Goal: Information Seeking & Learning: Find contact information

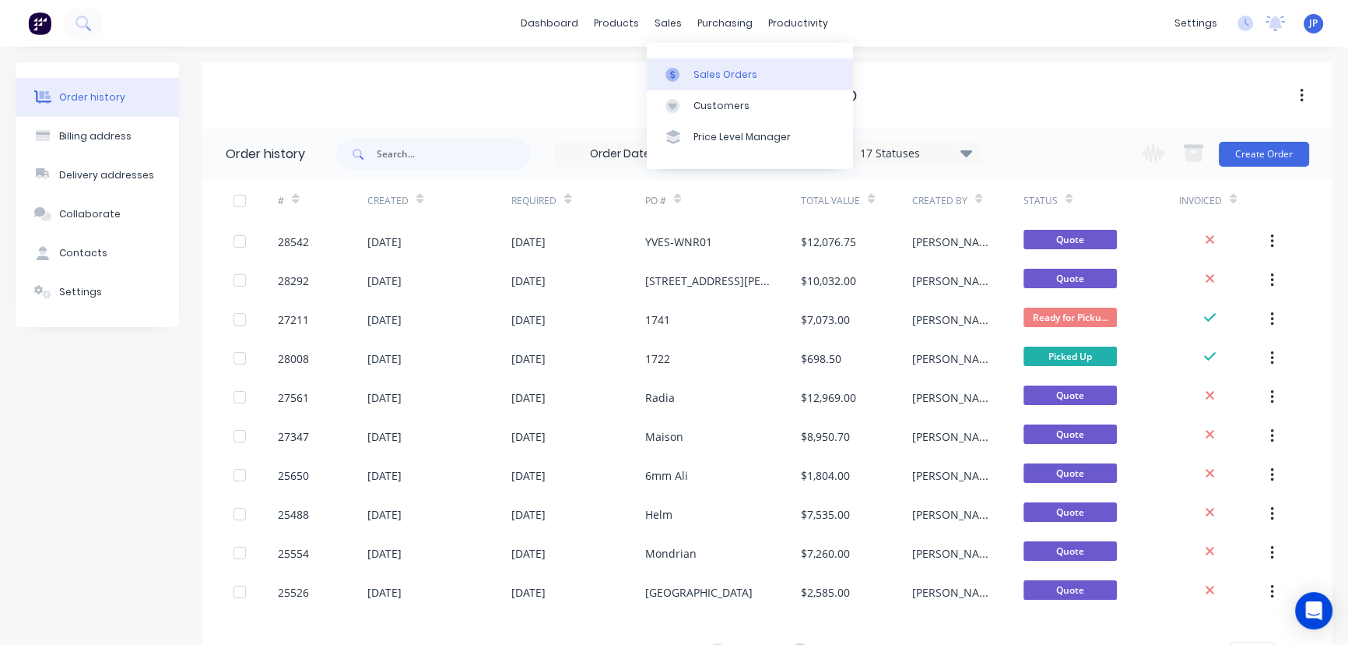
click at [696, 76] on div "Sales Orders" at bounding box center [726, 75] width 64 height 14
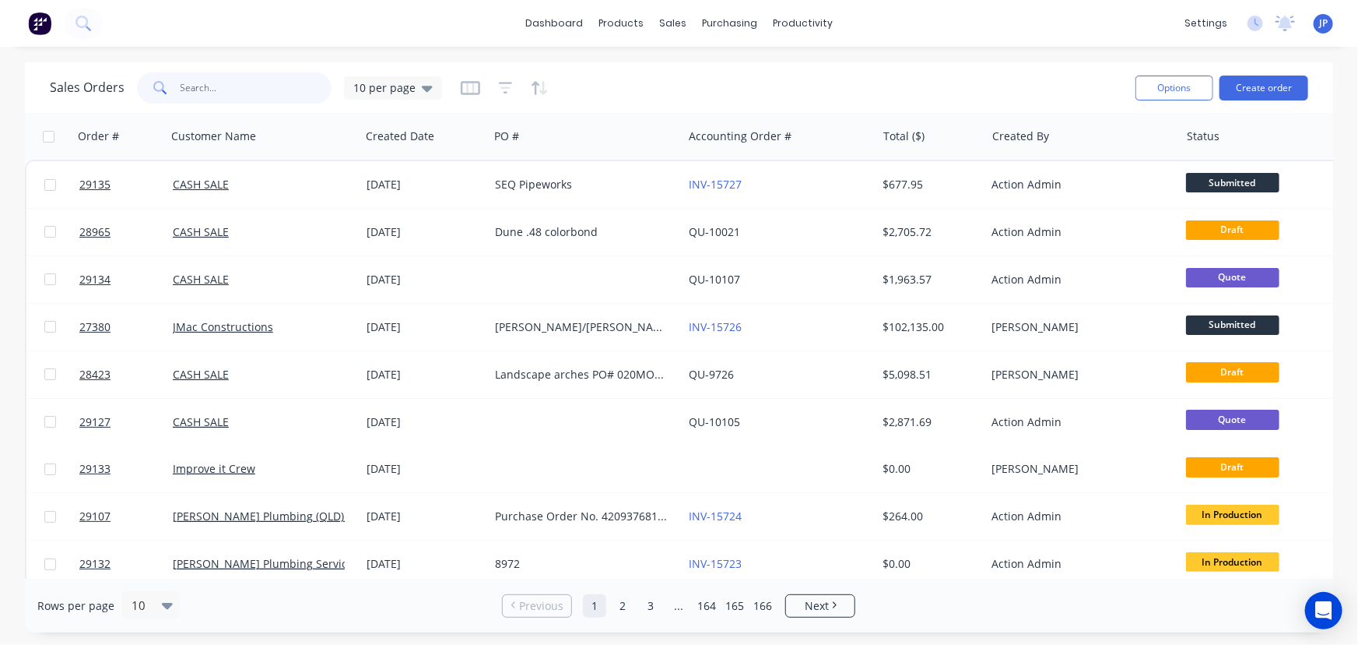
click at [234, 86] on input "text" at bounding box center [257, 87] width 152 height 31
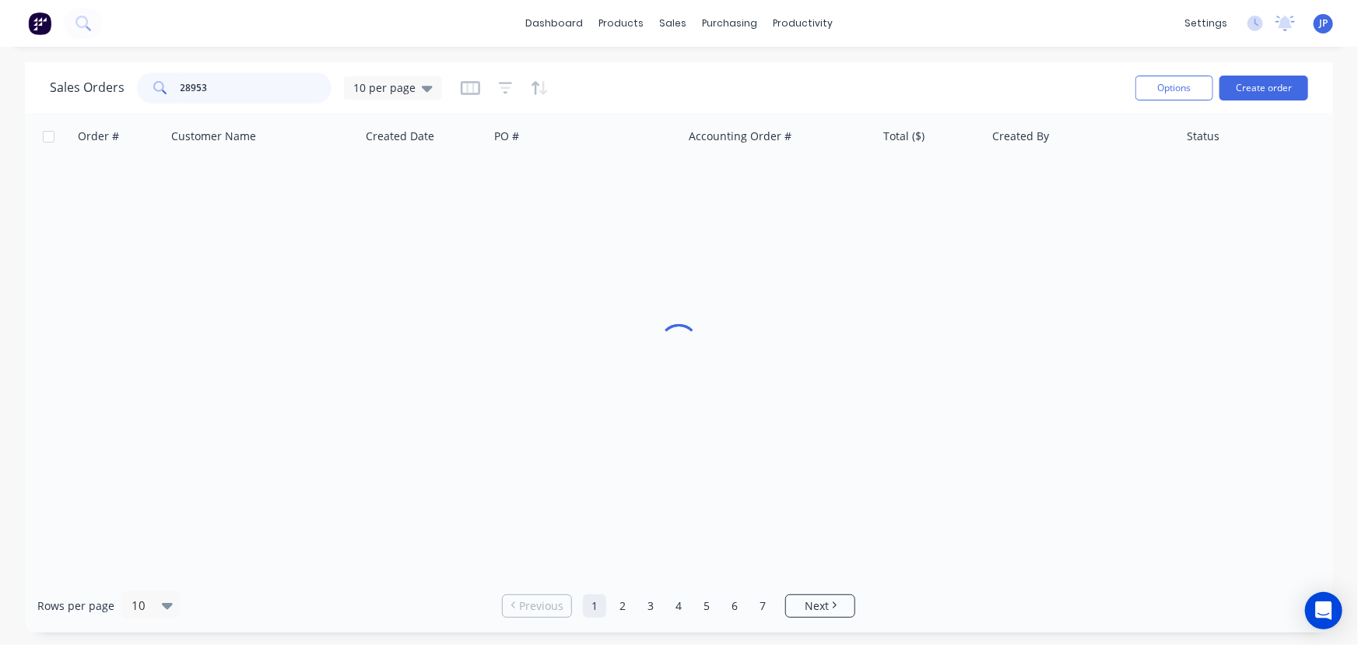
type input "28953"
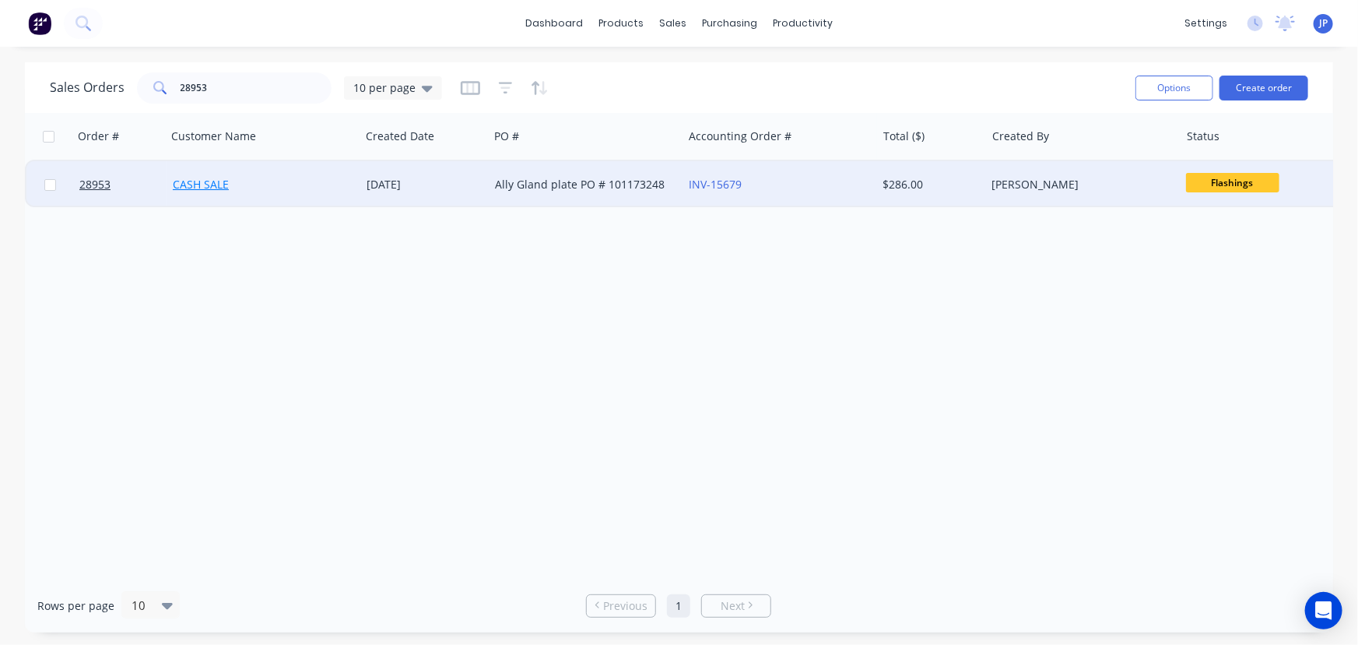
click at [224, 185] on link "CASH SALE" at bounding box center [201, 184] width 56 height 15
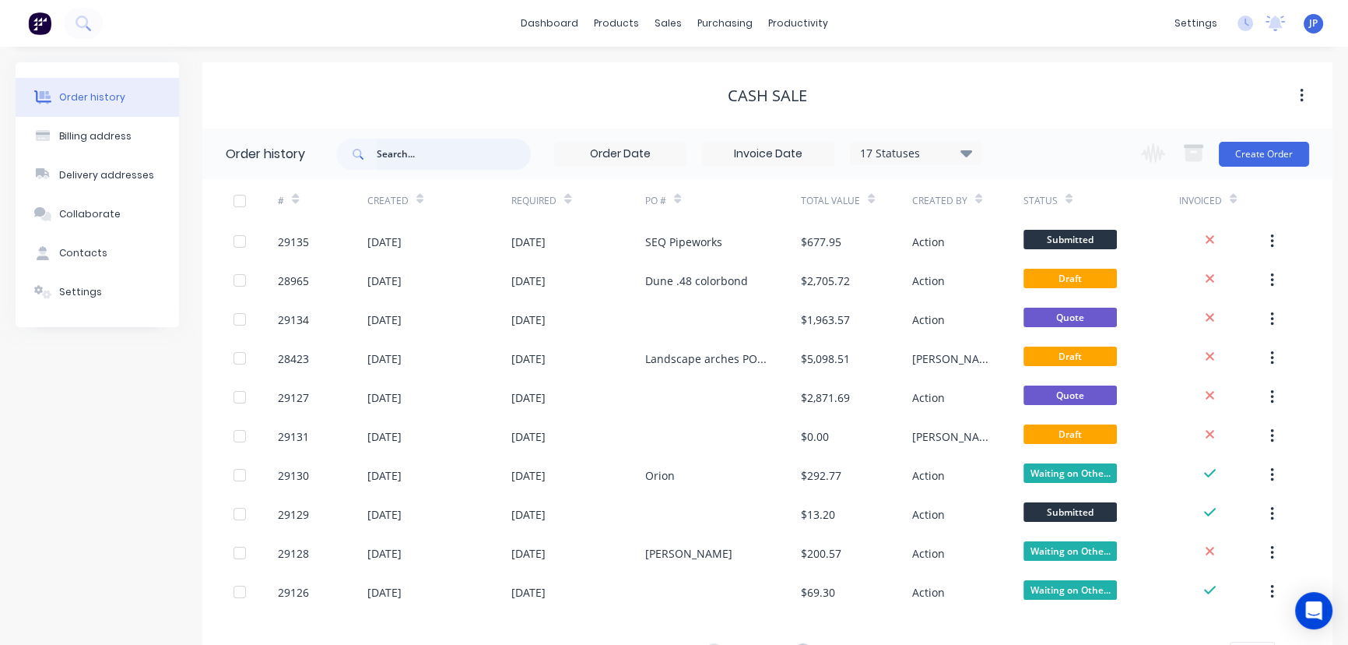
click at [386, 153] on input "text" at bounding box center [454, 154] width 154 height 31
type input "28953"
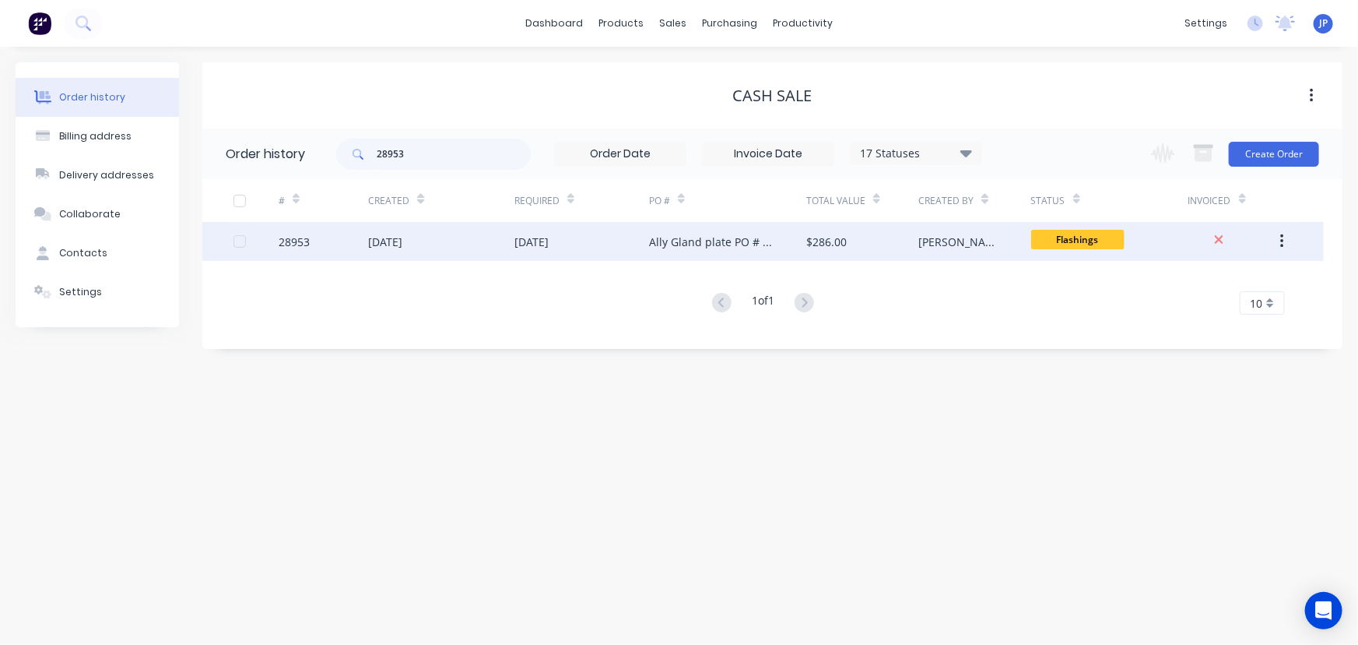
click at [434, 243] on div "[DATE]" at bounding box center [441, 241] width 146 height 39
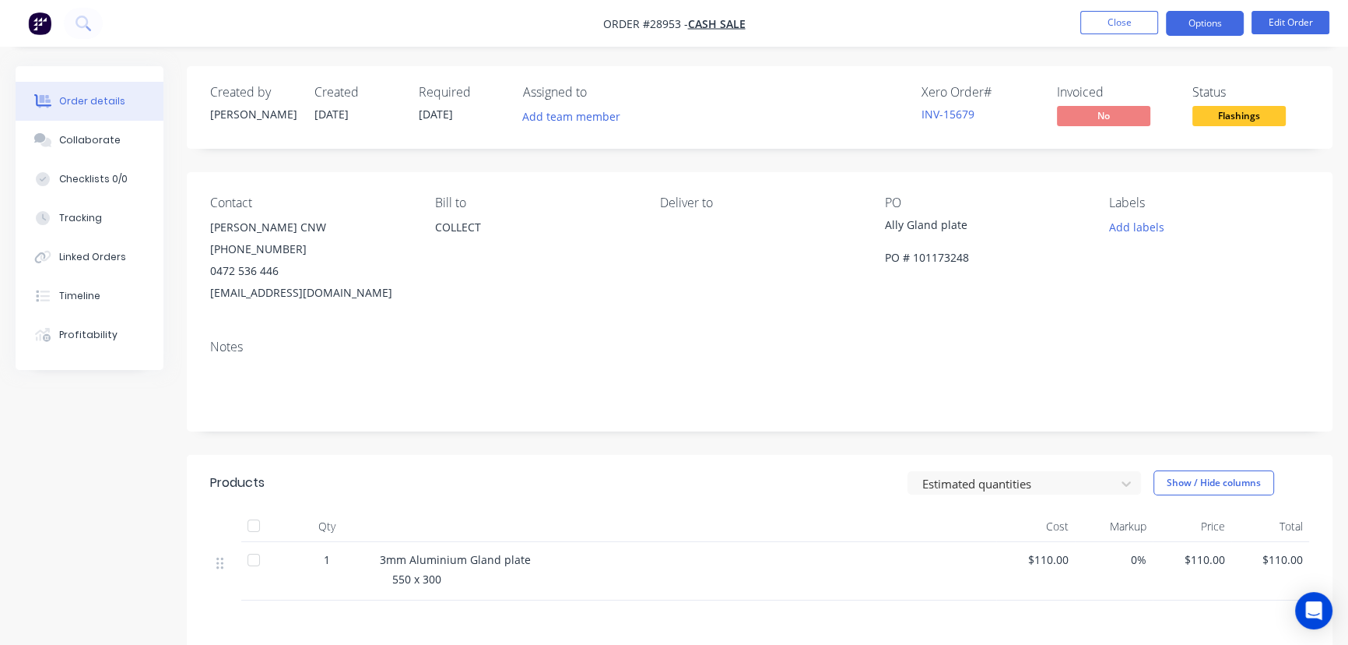
click at [1204, 24] on button "Options" at bounding box center [1205, 23] width 78 height 25
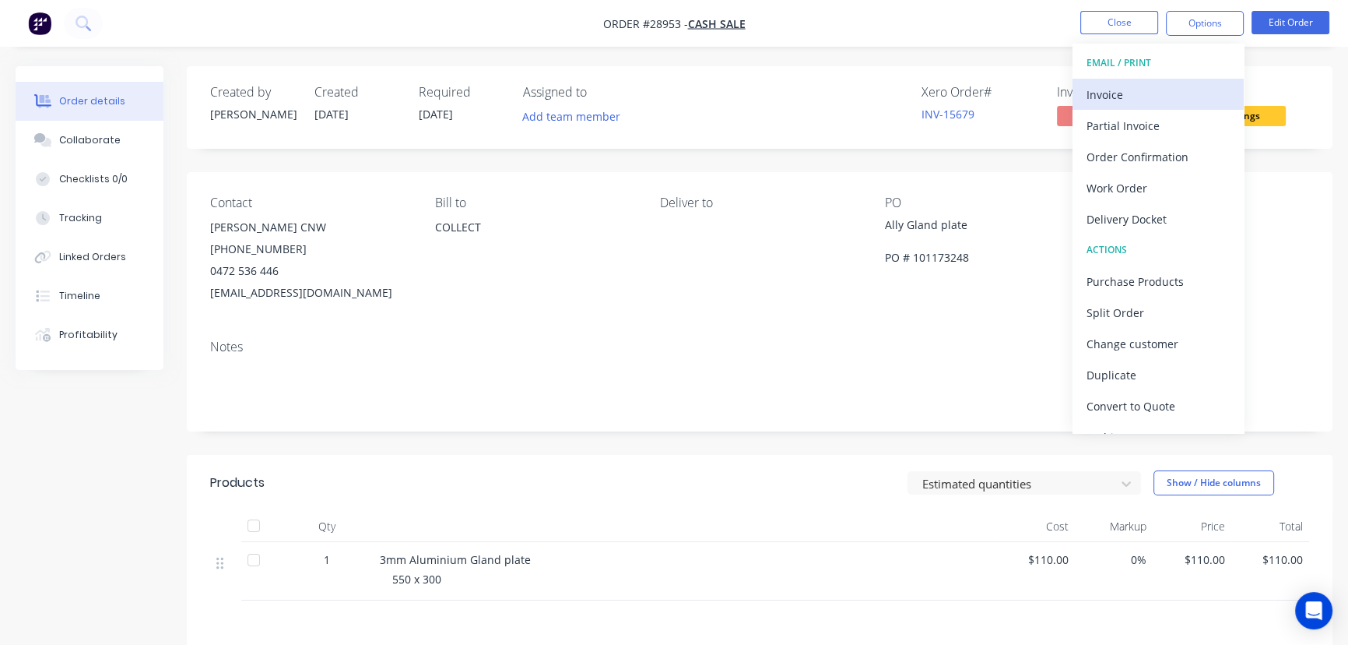
click at [1164, 100] on div "Invoice" at bounding box center [1158, 94] width 143 height 23
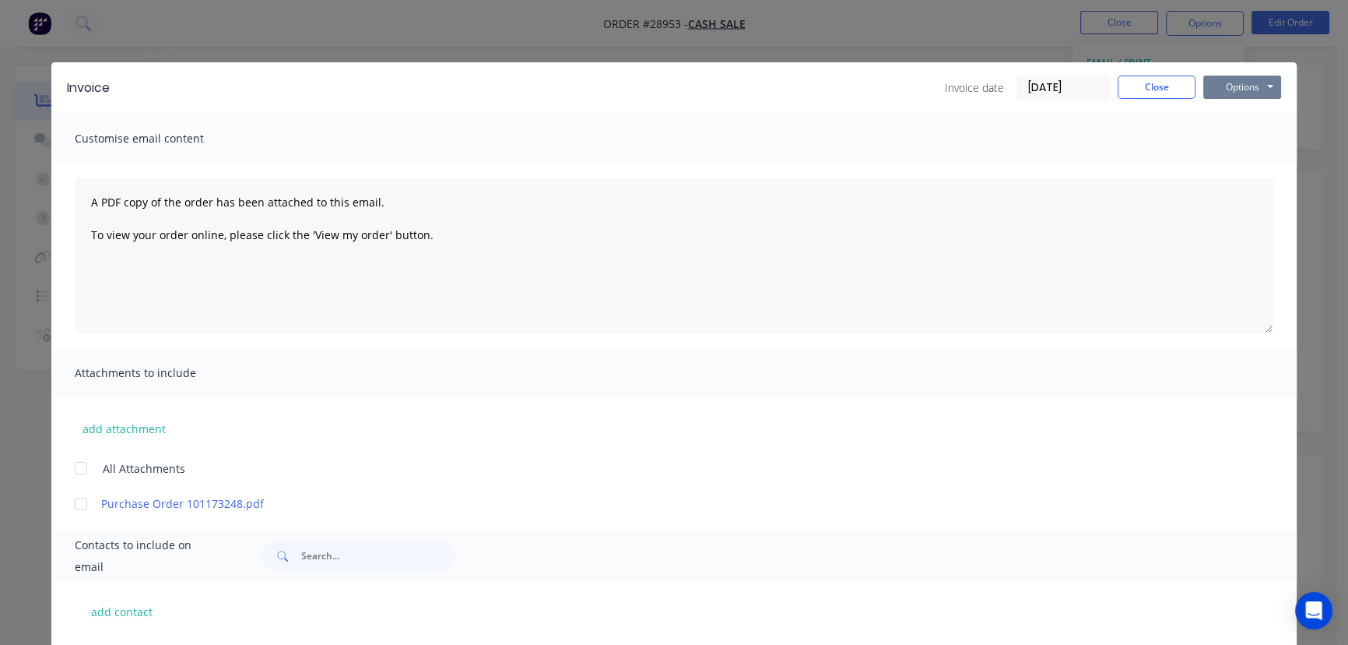
click at [1219, 86] on button "Options" at bounding box center [1242, 87] width 78 height 23
click at [1221, 135] on button "Print" at bounding box center [1253, 141] width 100 height 26
click at [1235, 89] on button "Options" at bounding box center [1242, 87] width 78 height 23
click at [1161, 89] on button "Close" at bounding box center [1157, 87] width 78 height 23
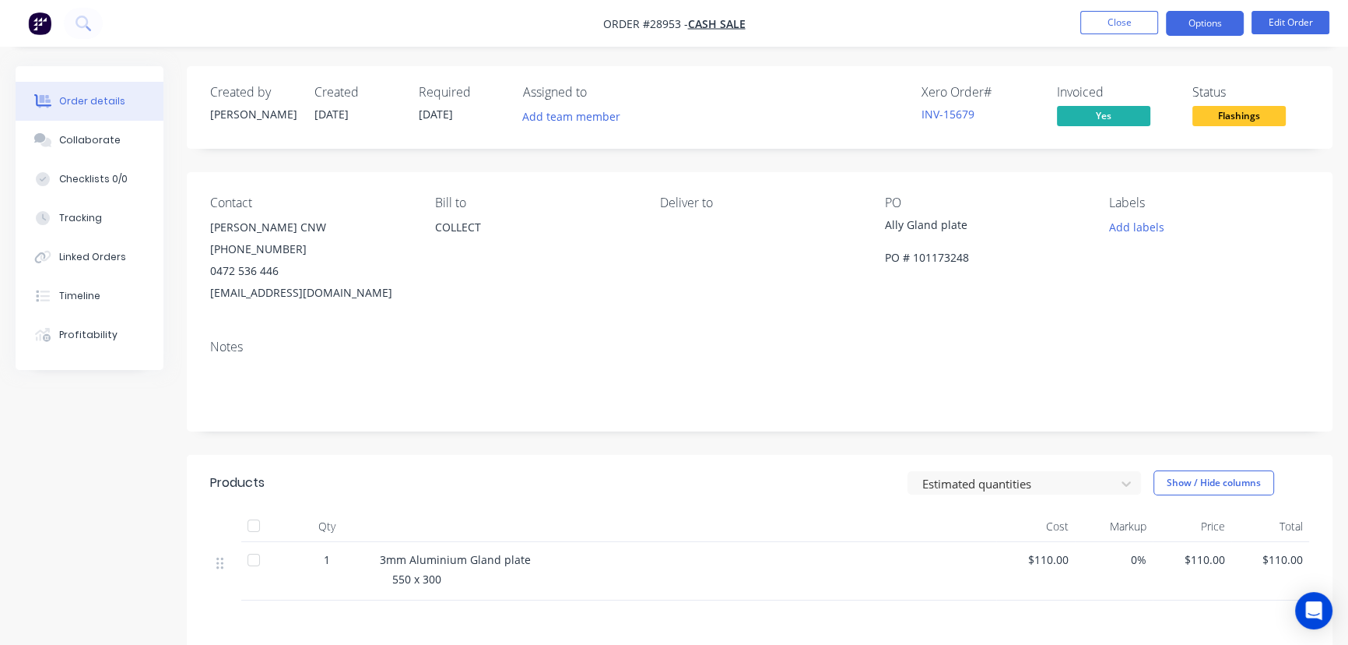
click at [1199, 25] on button "Options" at bounding box center [1205, 23] width 78 height 25
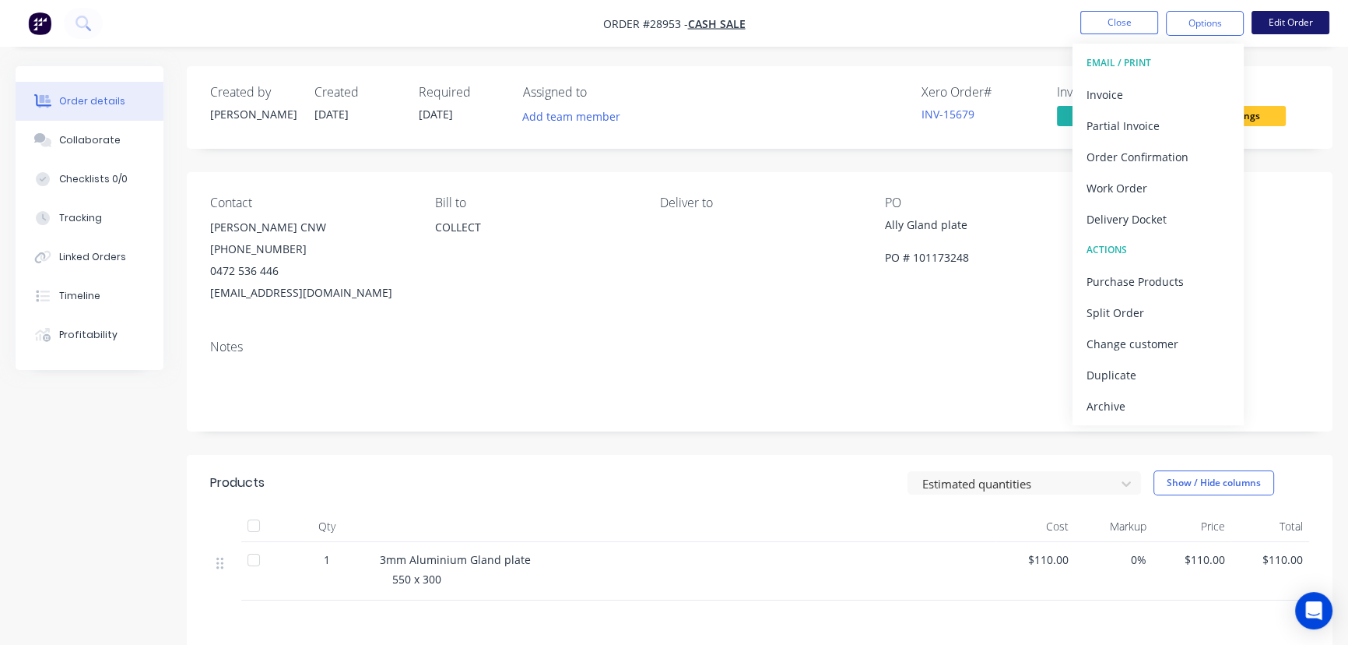
click at [1273, 27] on button "Edit Order" at bounding box center [1291, 22] width 78 height 23
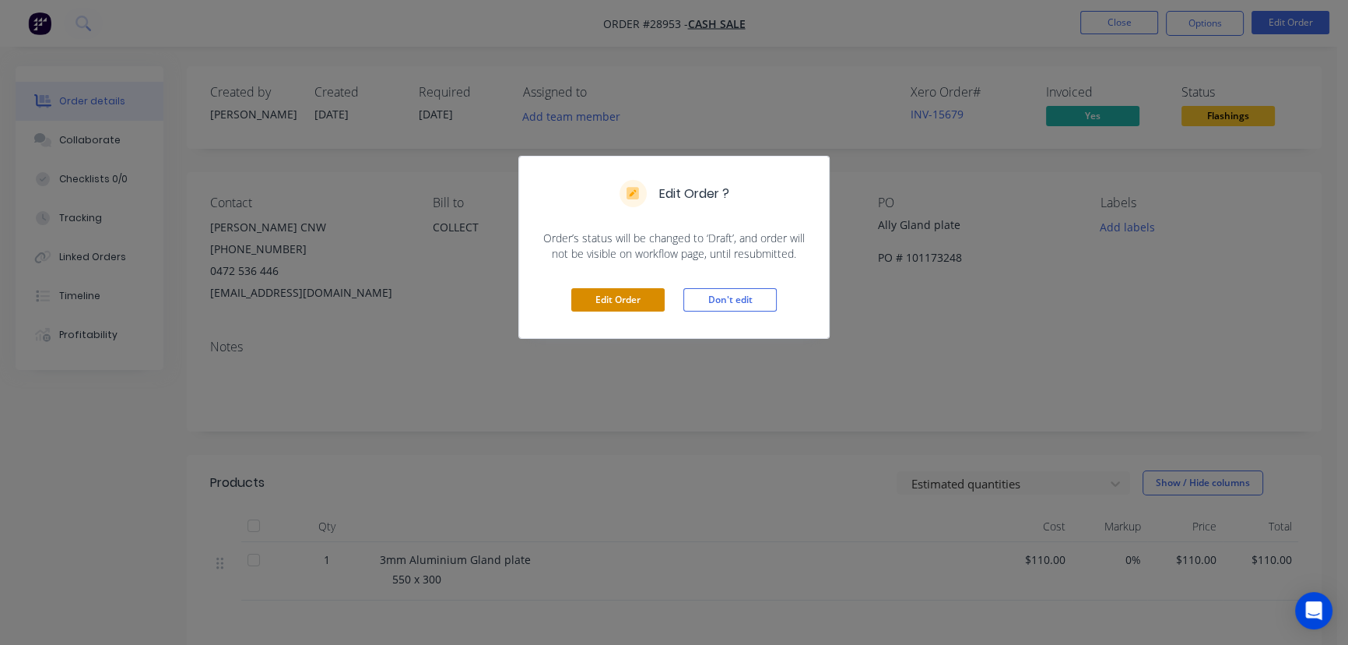
click at [613, 307] on button "Edit Order" at bounding box center [617, 299] width 93 height 23
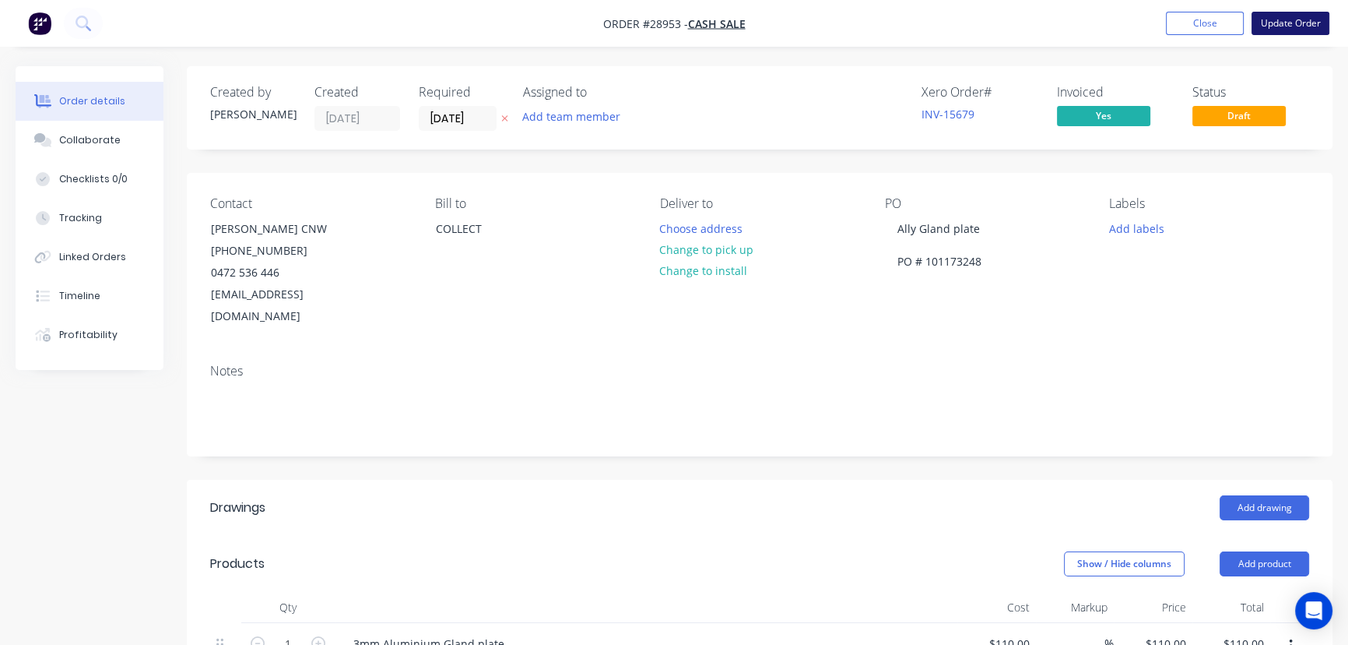
click at [1278, 33] on button "Update Order" at bounding box center [1291, 23] width 78 height 23
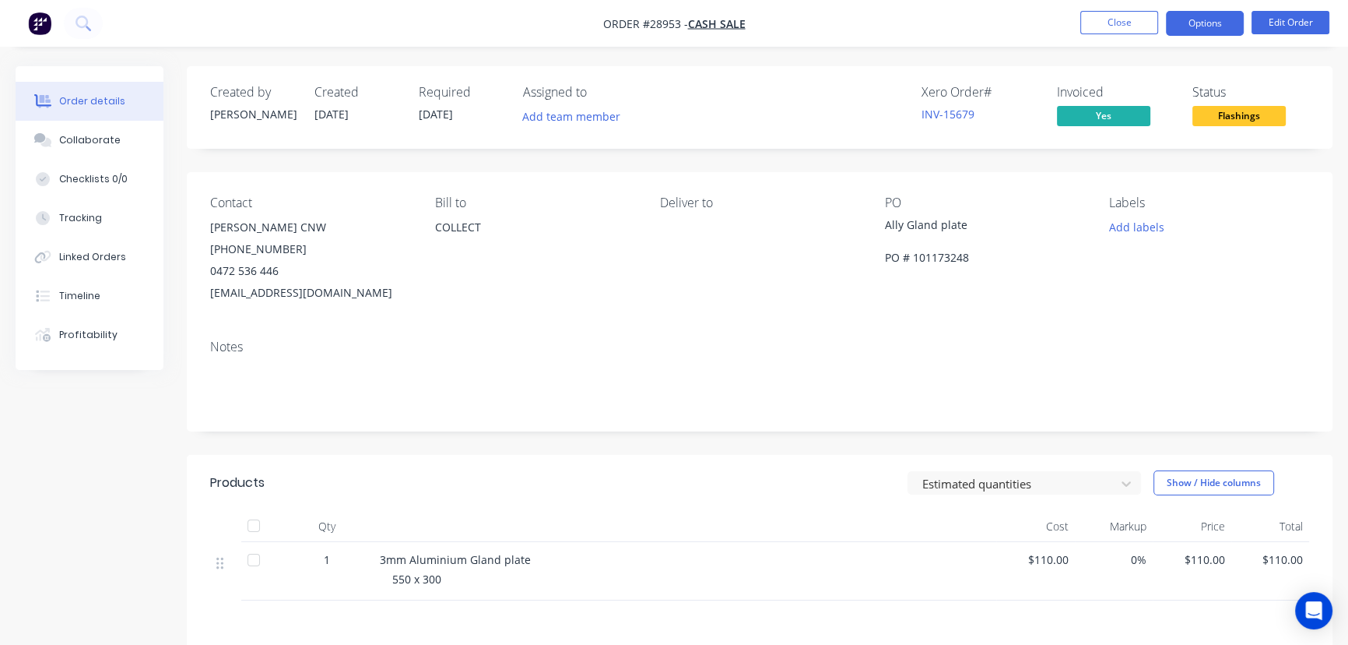
click at [1193, 26] on button "Options" at bounding box center [1205, 23] width 78 height 25
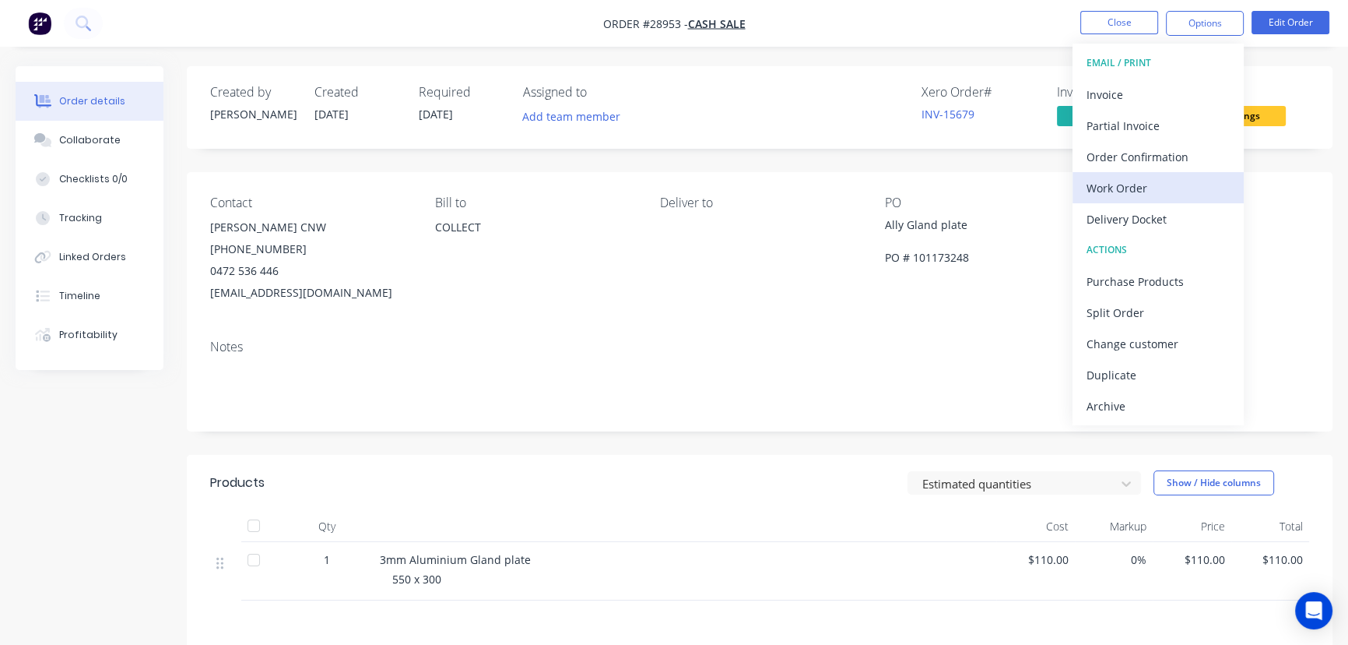
click at [1133, 181] on div "Work Order" at bounding box center [1158, 188] width 143 height 23
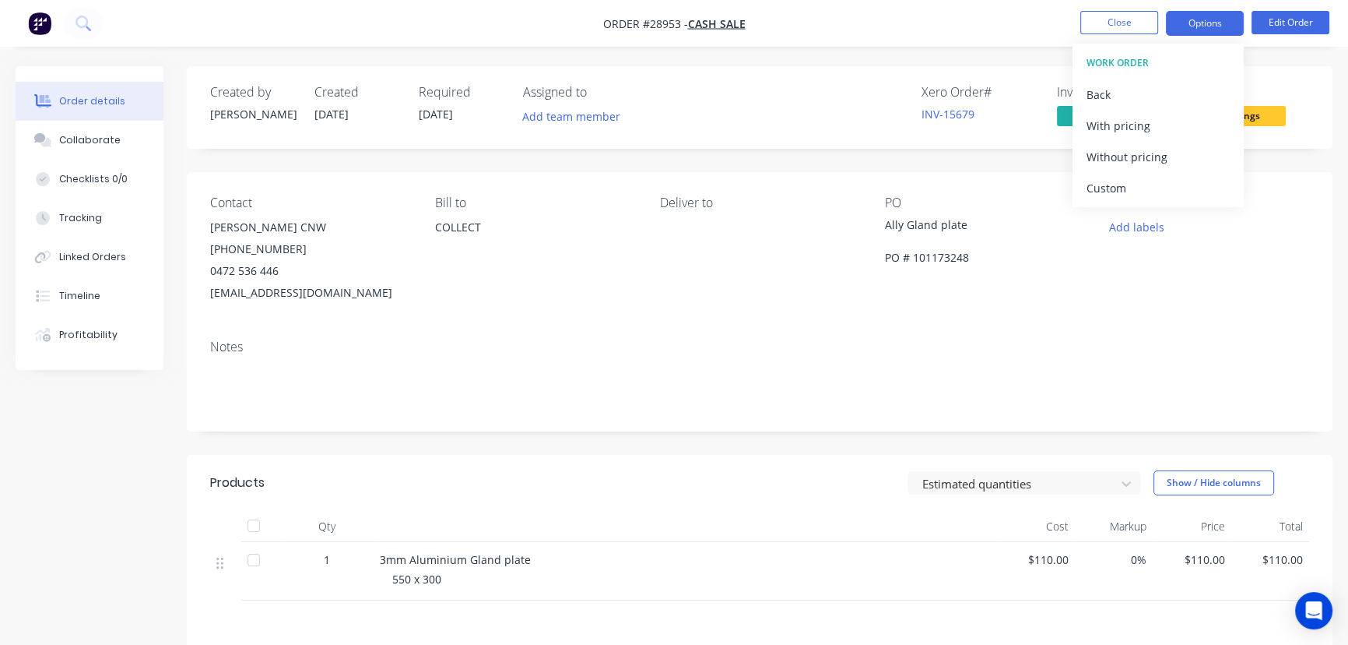
click at [1196, 19] on button "Options" at bounding box center [1205, 23] width 78 height 25
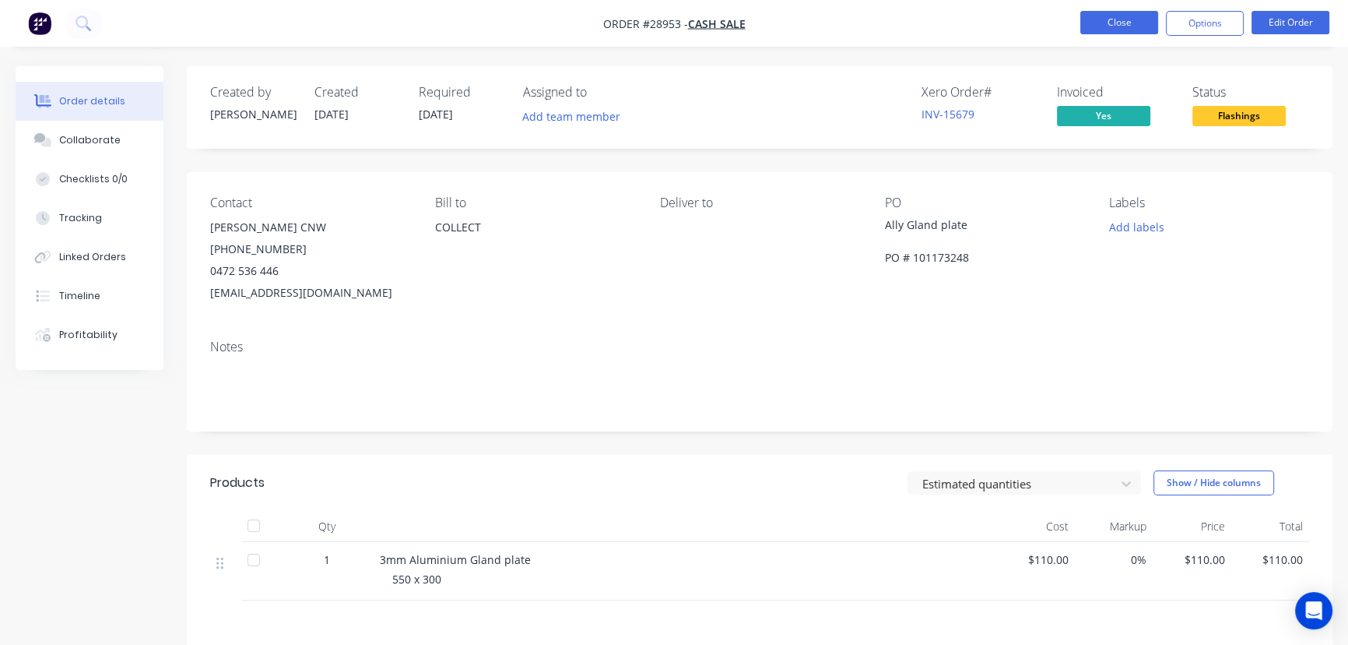
click at [1122, 28] on button "Close" at bounding box center [1119, 22] width 78 height 23
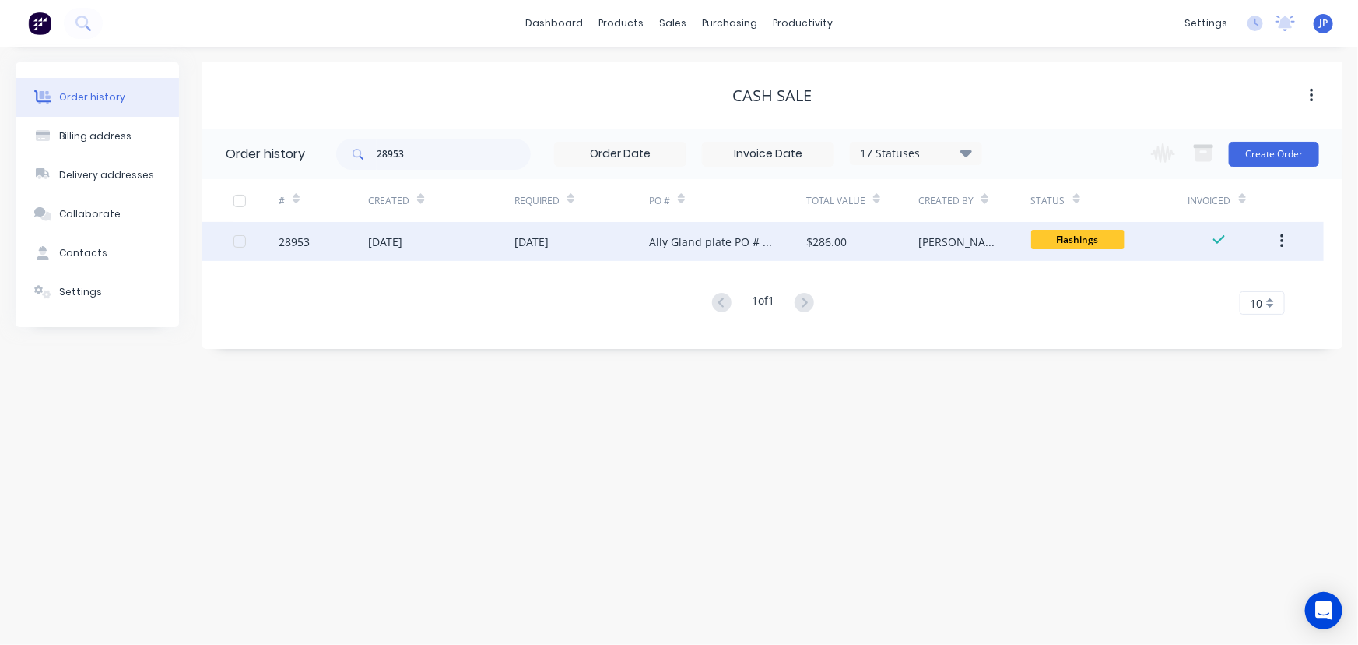
click at [708, 244] on div "Ally Gland plate PO # 101173248" at bounding box center [712, 242] width 126 height 16
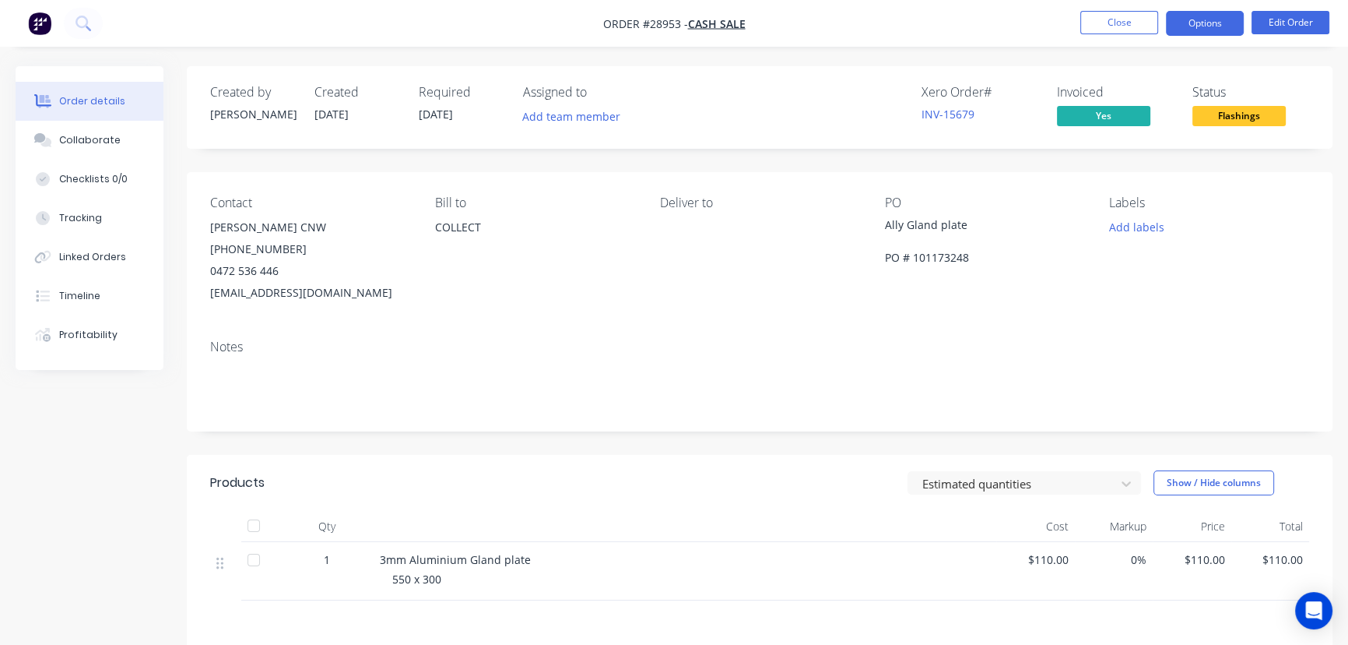
click at [1210, 29] on button "Options" at bounding box center [1205, 23] width 78 height 25
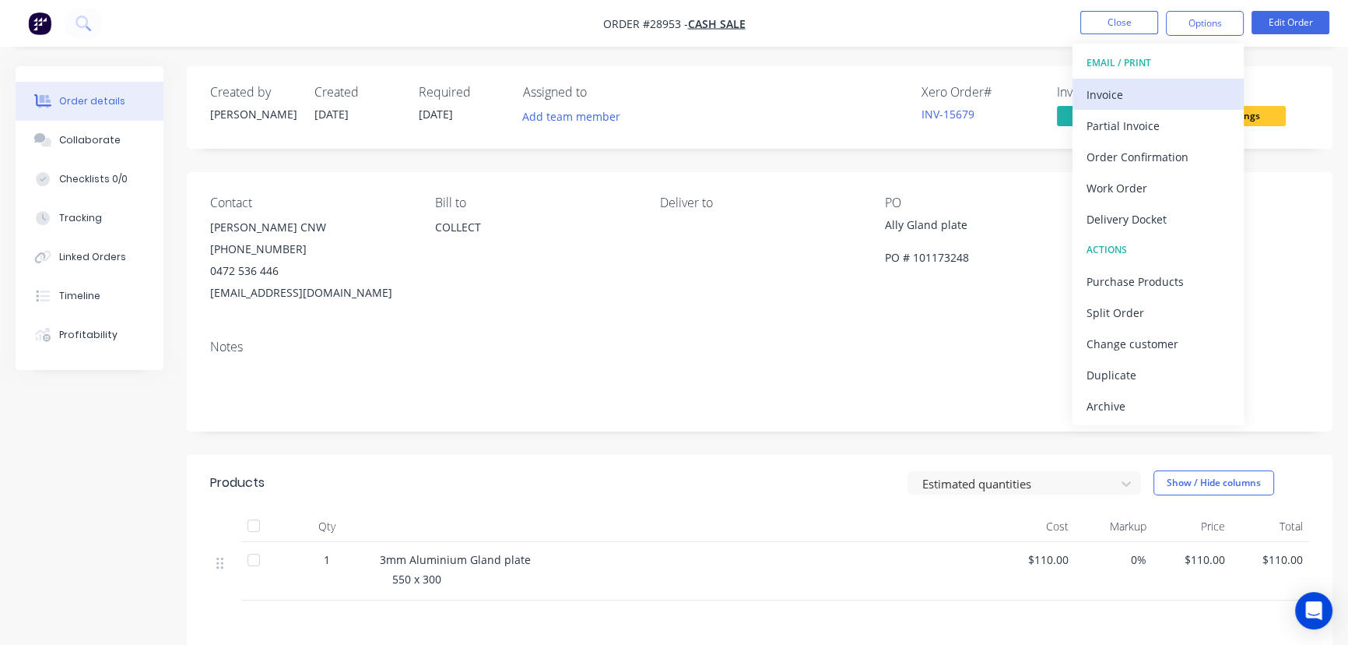
click at [1143, 95] on div "Invoice" at bounding box center [1158, 94] width 143 height 23
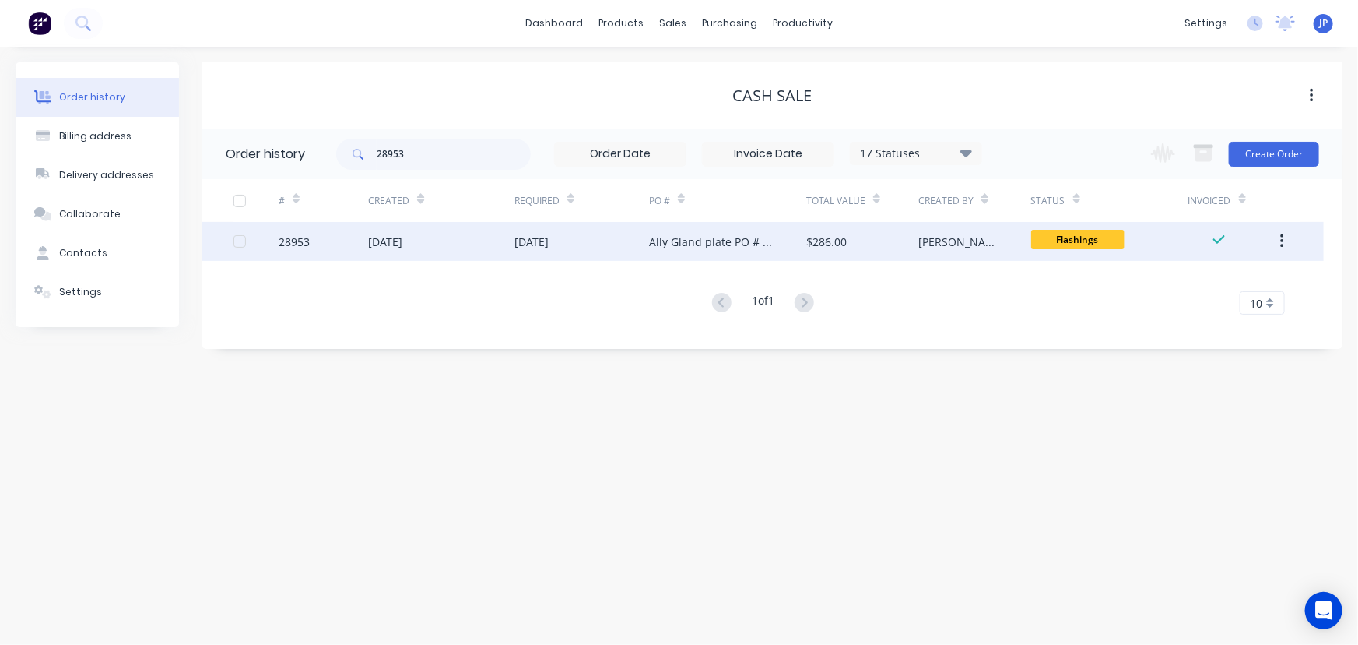
click at [822, 248] on div "$286.00" at bounding box center [826, 242] width 40 height 16
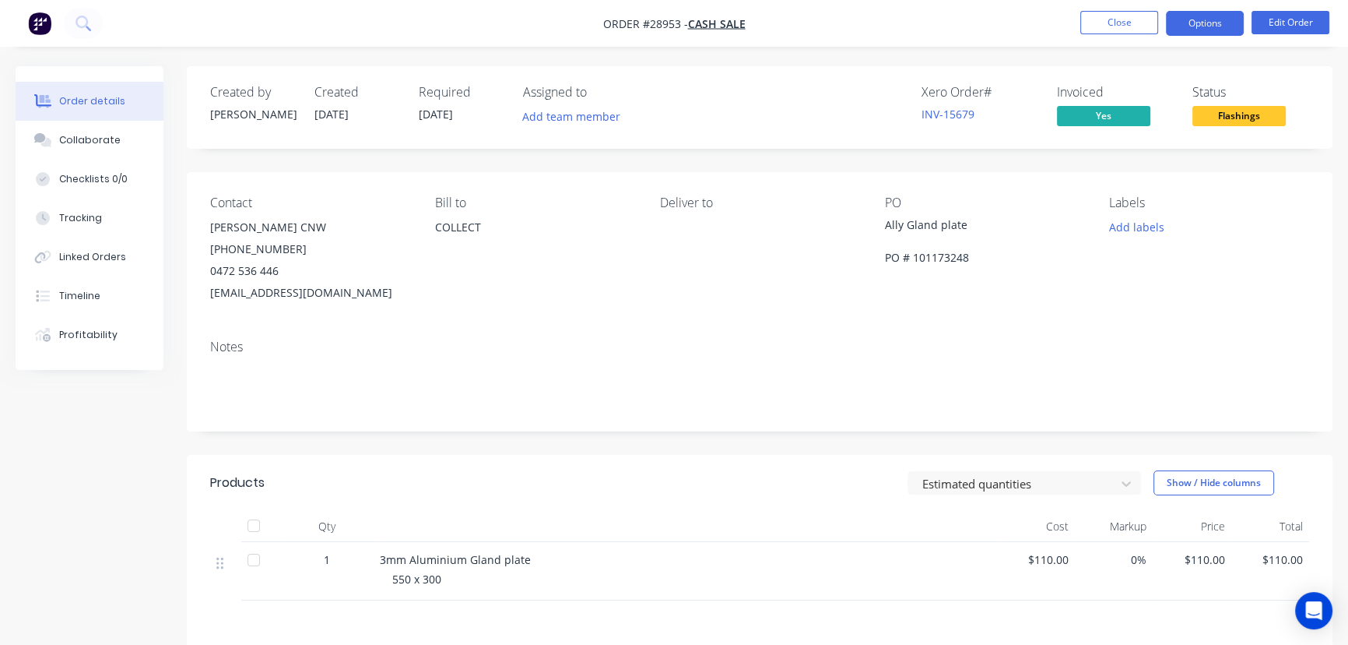
click at [1214, 26] on button "Options" at bounding box center [1205, 23] width 78 height 25
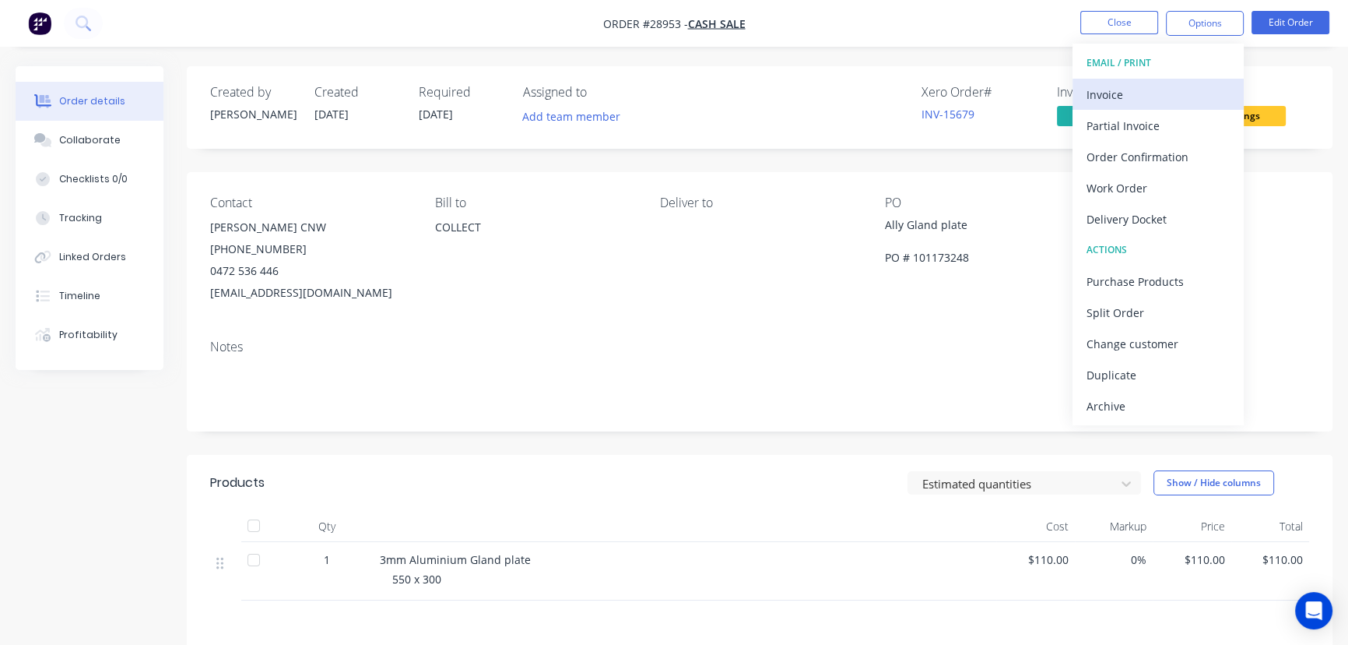
click at [1207, 93] on div "Invoice" at bounding box center [1158, 94] width 143 height 23
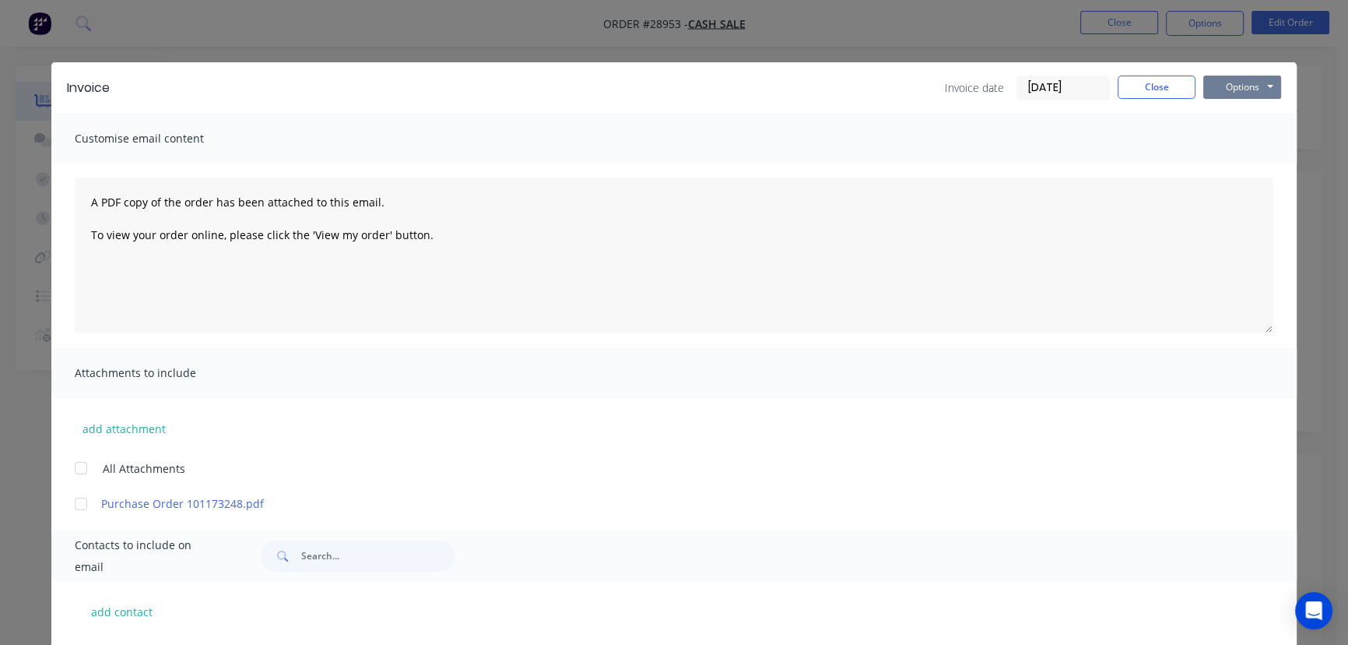
click at [1245, 84] on button "Options" at bounding box center [1242, 87] width 78 height 23
click at [1239, 160] on button "Email" at bounding box center [1253, 166] width 100 height 26
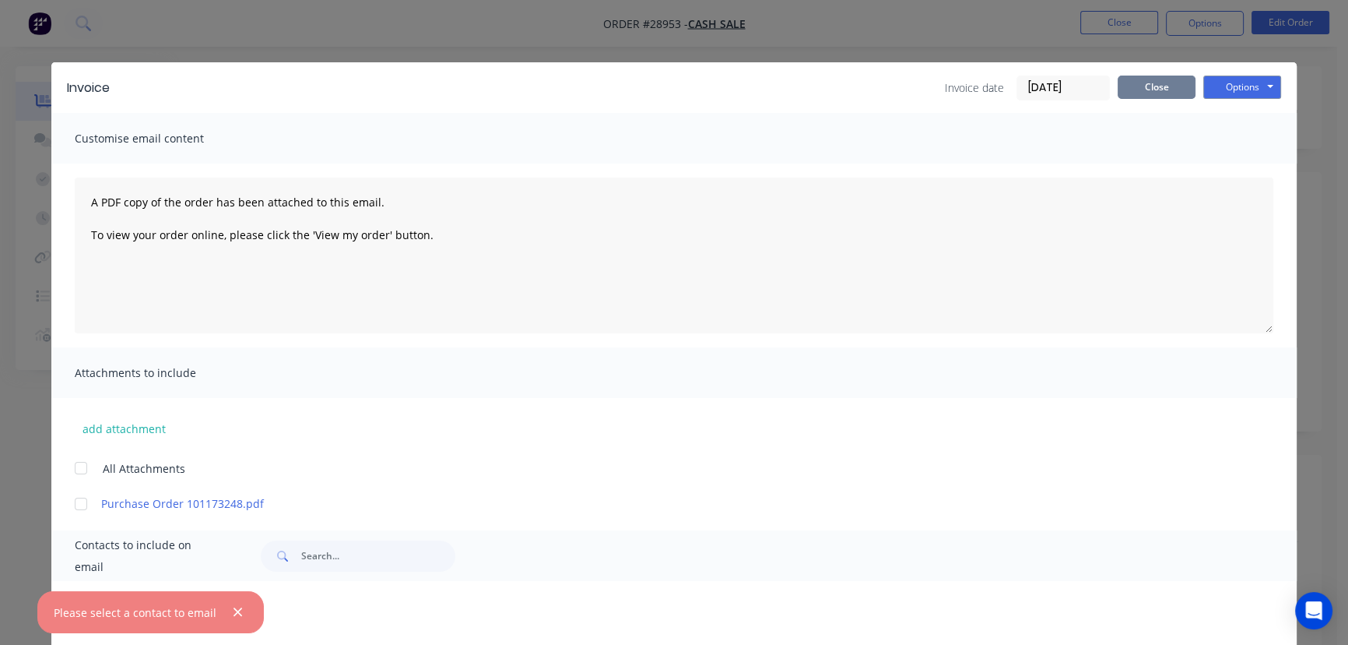
click at [1157, 96] on button "Close" at bounding box center [1157, 87] width 78 height 23
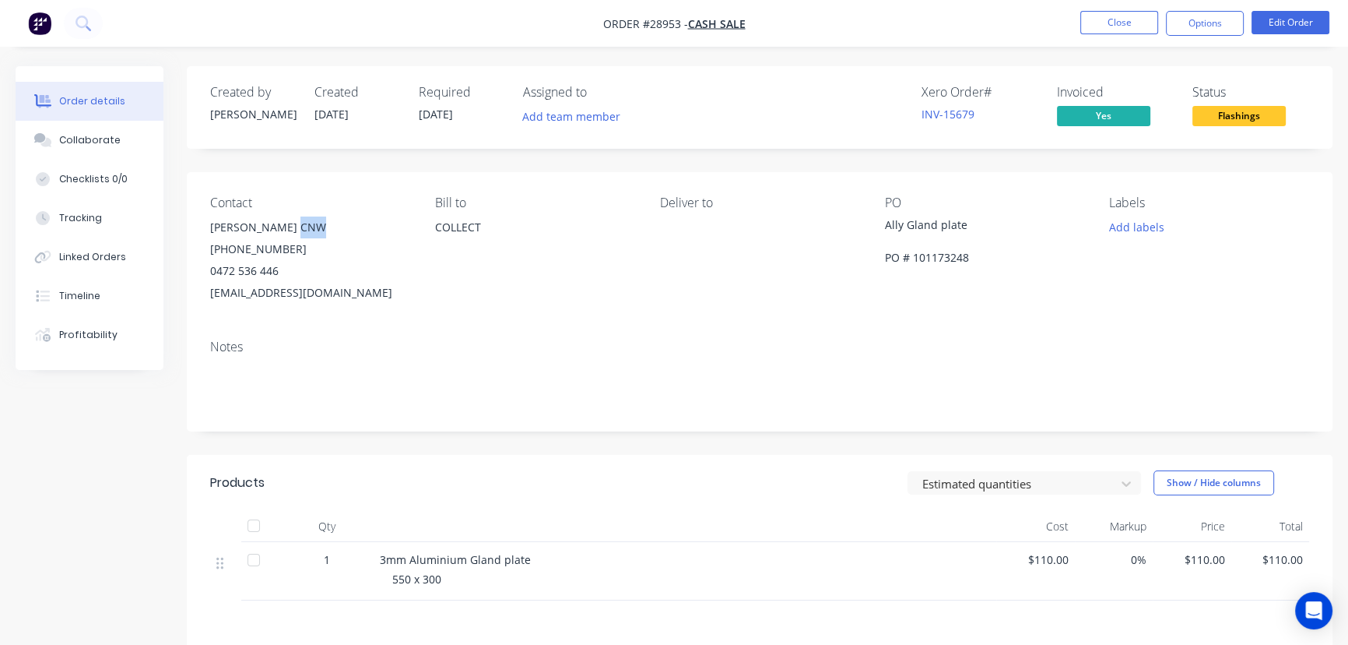
drag, startPoint x: 317, startPoint y: 227, endPoint x: 288, endPoint y: 227, distance: 28.8
click at [288, 227] on div "[PERSON_NAME] CNW" at bounding box center [310, 227] width 200 height 22
copy div "CNW"
click at [1202, 33] on button "Options" at bounding box center [1205, 23] width 78 height 25
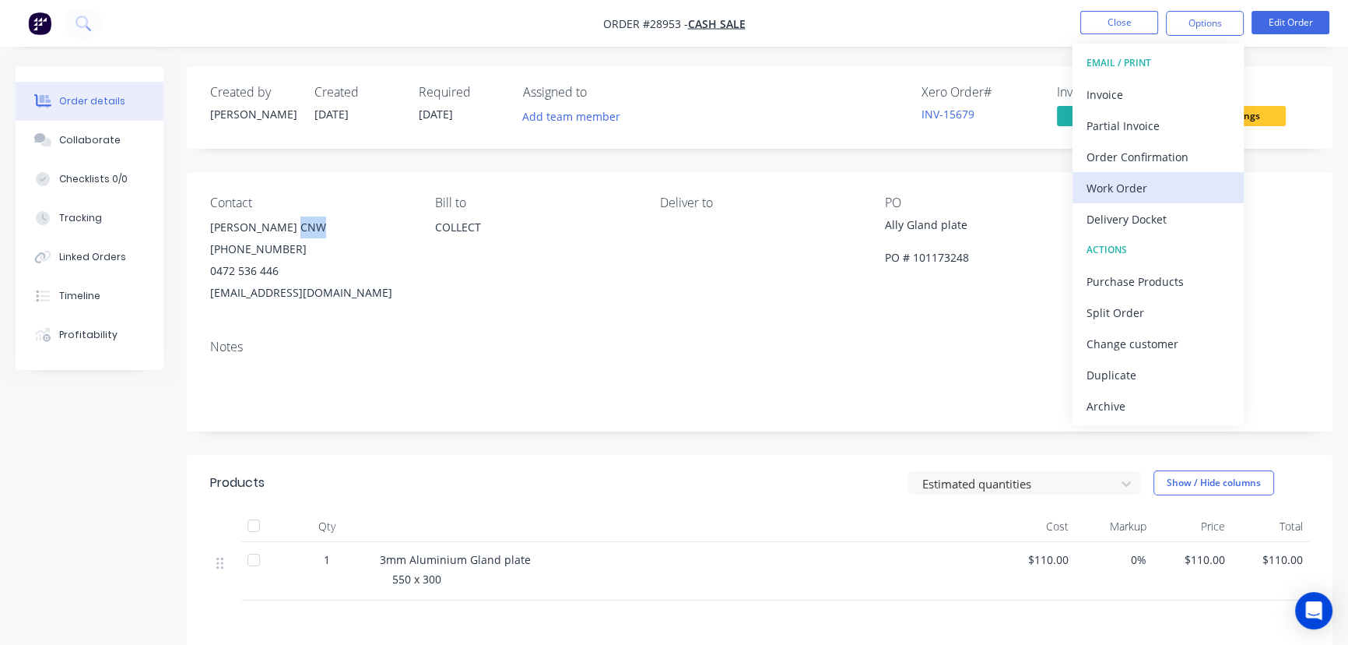
click at [1152, 185] on div "Work Order" at bounding box center [1158, 188] width 143 height 23
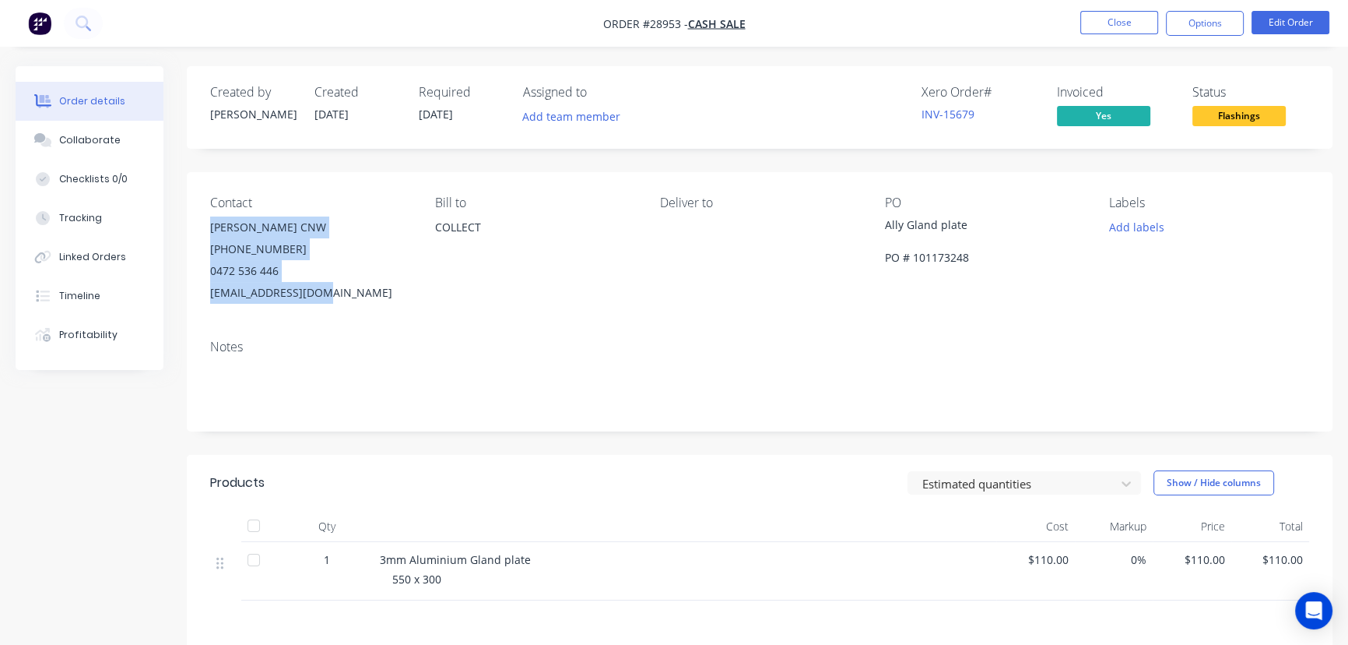
drag, startPoint x: 333, startPoint y: 292, endPoint x: 202, endPoint y: 229, distance: 145.2
click at [202, 229] on div "Contact [PERSON_NAME] CNW [PHONE_NUMBER] [EMAIL_ADDRESS][DOMAIN_NAME] Bill to C…" at bounding box center [760, 249] width 1146 height 155
copy div "[PERSON_NAME] CNW [PHONE_NUMBER] [EMAIL_ADDRESS][DOMAIN_NAME]"
click at [1122, 26] on button "Close" at bounding box center [1119, 22] width 78 height 23
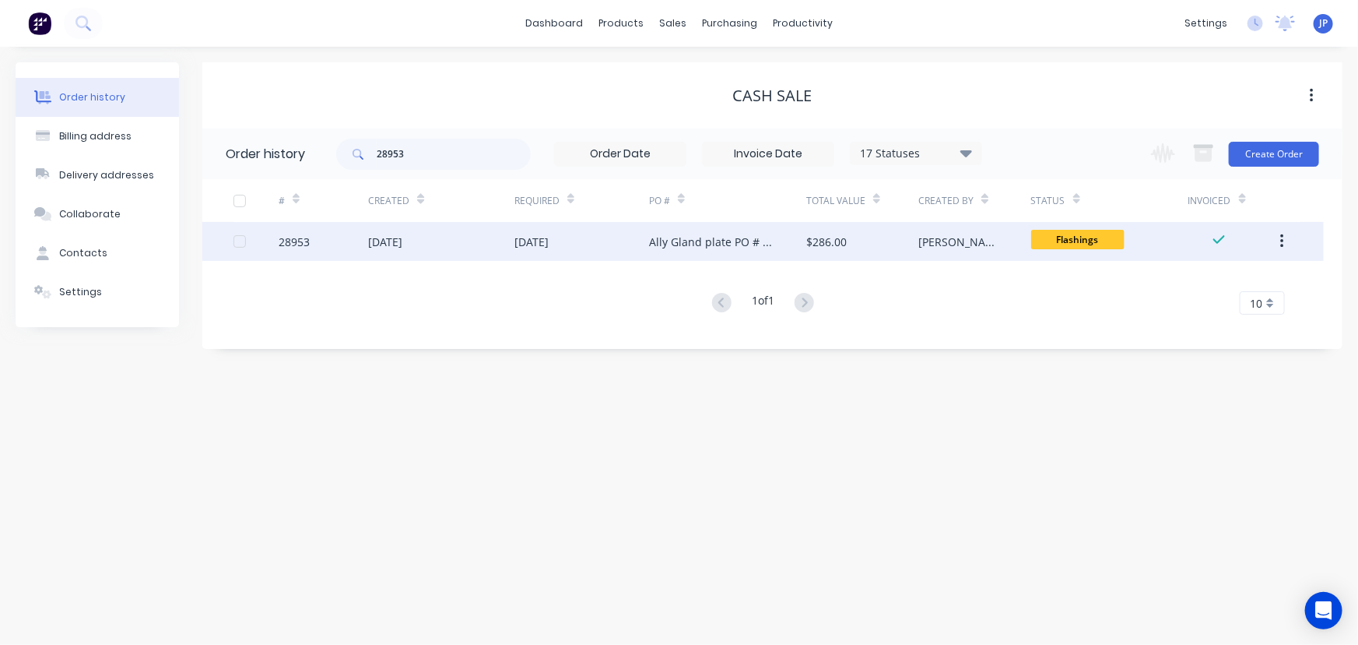
click at [719, 244] on div "Ally Gland plate PO # 101173248" at bounding box center [712, 242] width 126 height 16
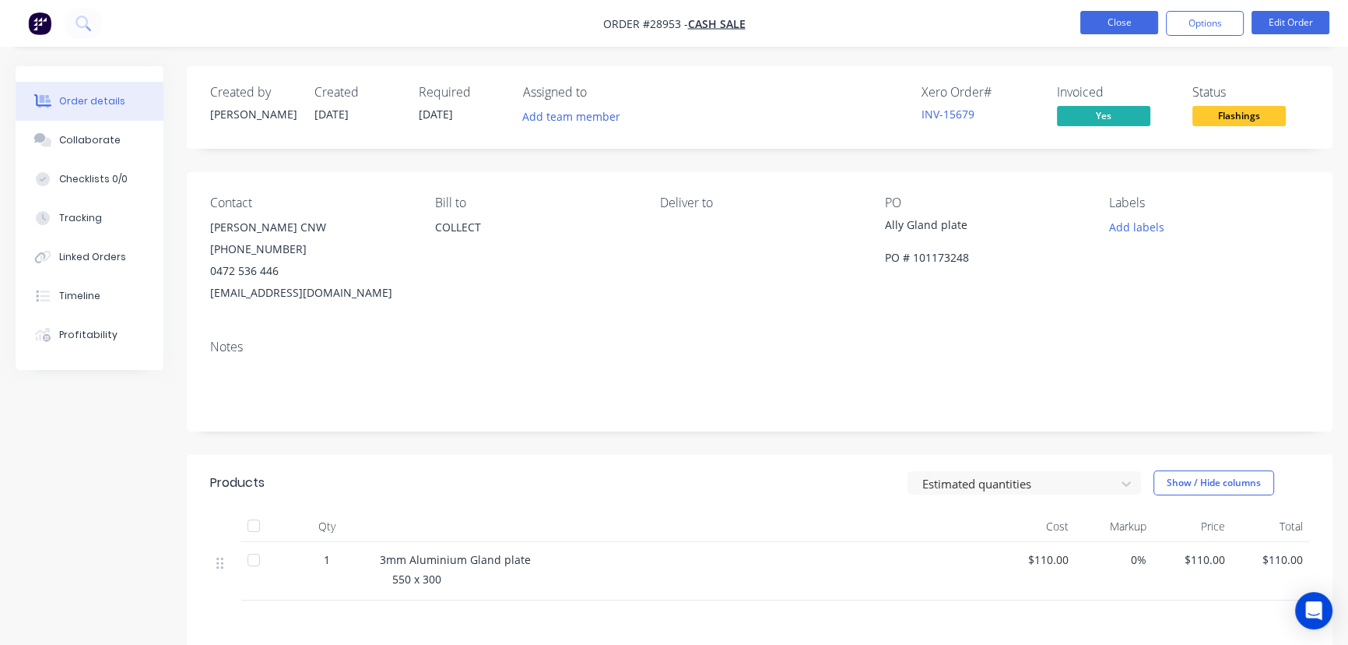
click at [1090, 20] on button "Close" at bounding box center [1119, 22] width 78 height 23
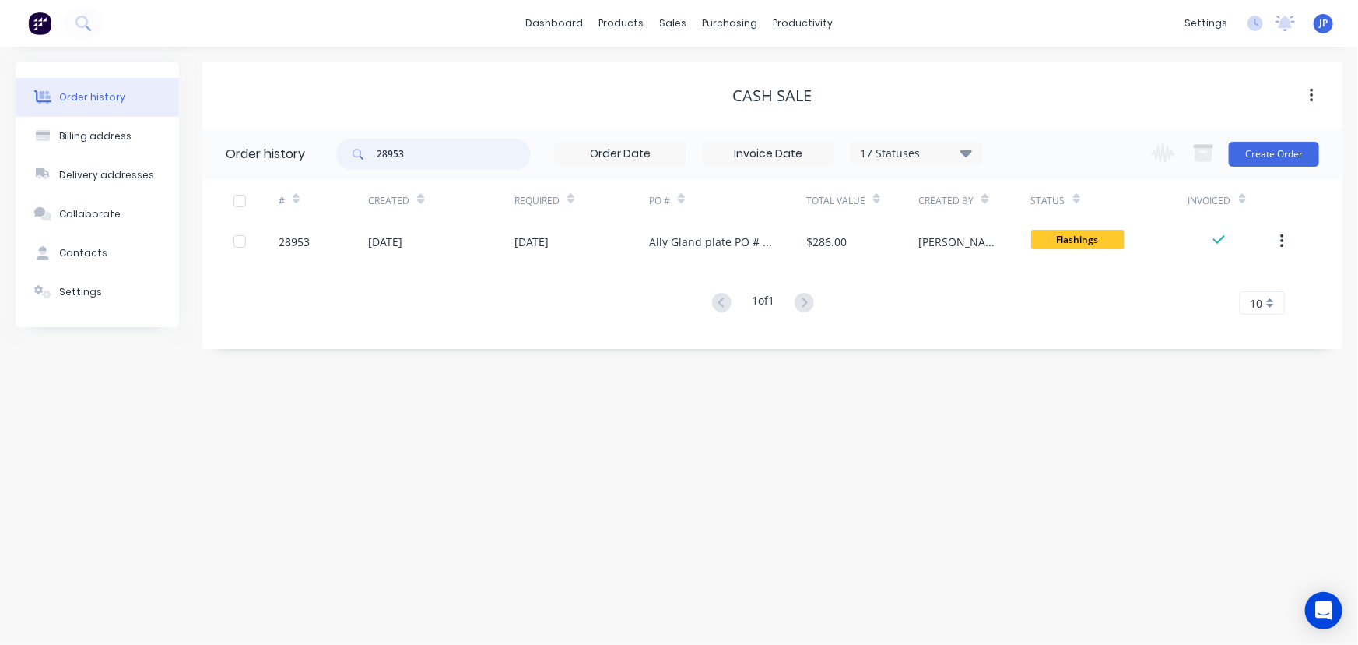
drag, startPoint x: 436, startPoint y: 154, endPoint x: 328, endPoint y: 152, distance: 108.2
click at [328, 152] on header "Order history 28953 17 Statuses Invoice Status Invoiced Not Invoiced Partial Or…" at bounding box center [772, 153] width 1140 height 51
type input "29135"
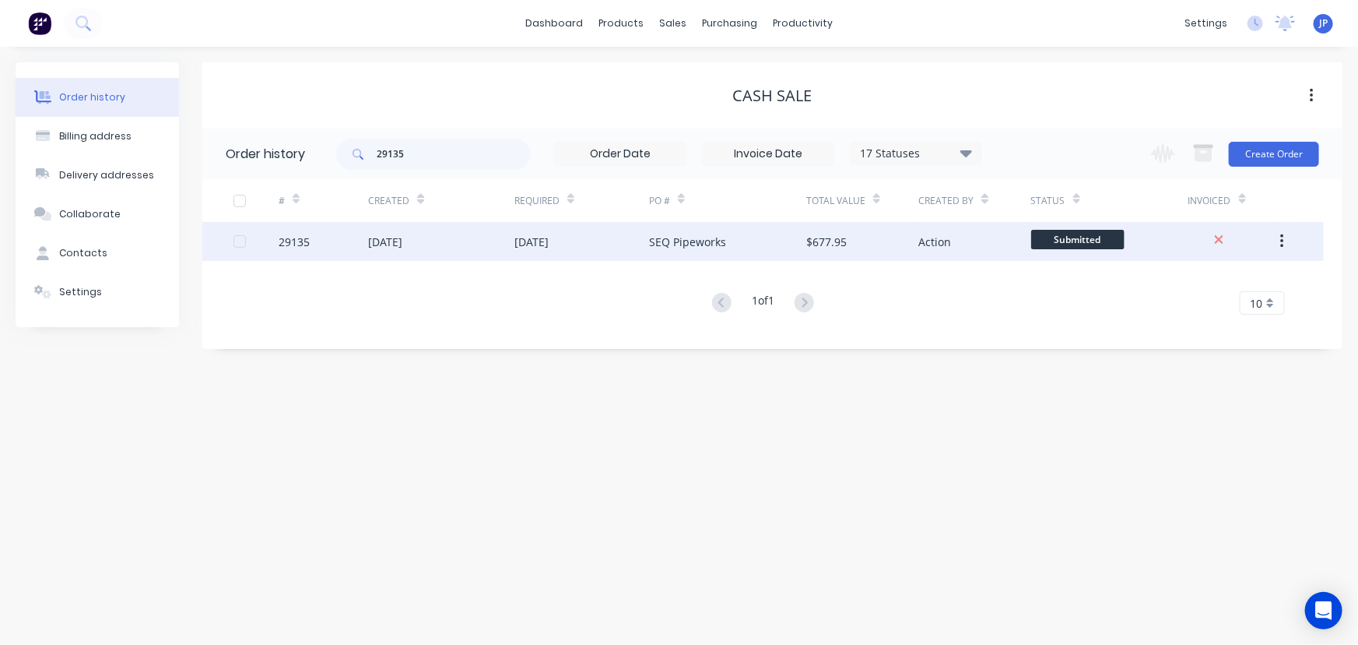
click at [364, 241] on div "29135" at bounding box center [324, 241] width 90 height 39
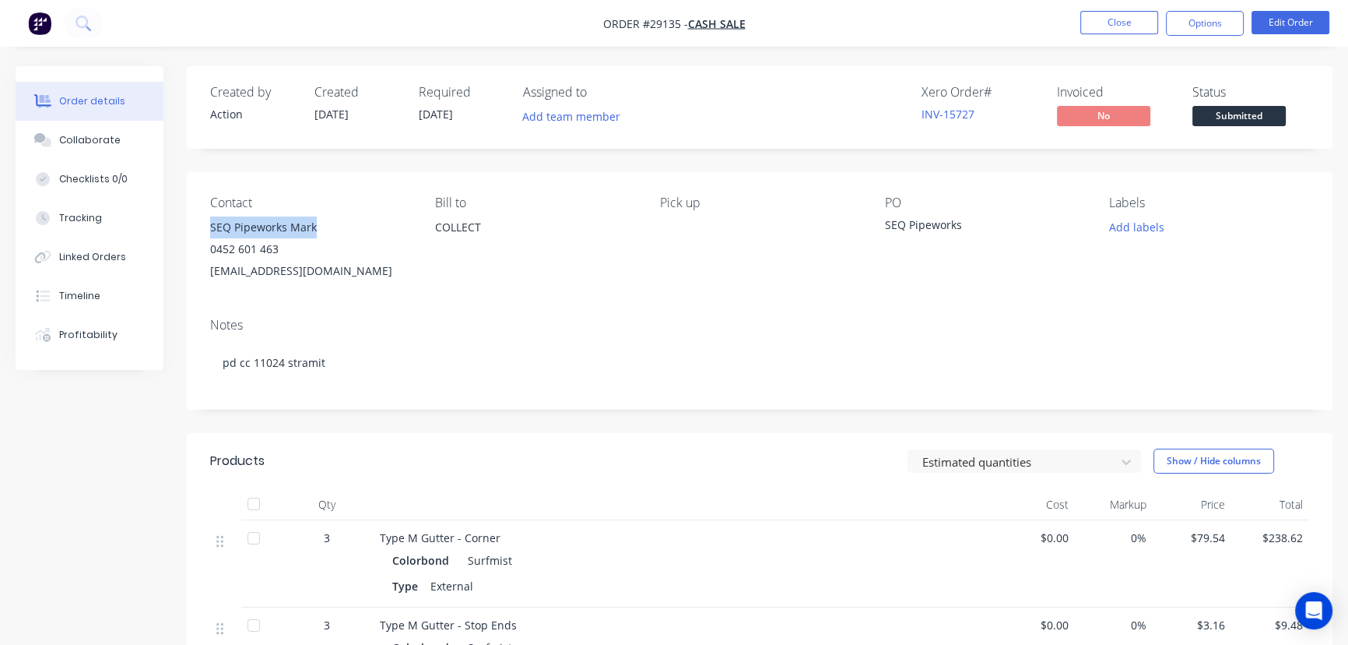
drag, startPoint x: 321, startPoint y: 227, endPoint x: 205, endPoint y: 224, distance: 116.8
click at [205, 224] on div "Contact SEQ Pipeworks Mark 0452 601 463 [EMAIL_ADDRESS][DOMAIN_NAME] Bill to CO…" at bounding box center [760, 238] width 1146 height 133
copy div "SEQ Pipeworks Mark"
click at [1189, 23] on button "Options" at bounding box center [1205, 23] width 78 height 25
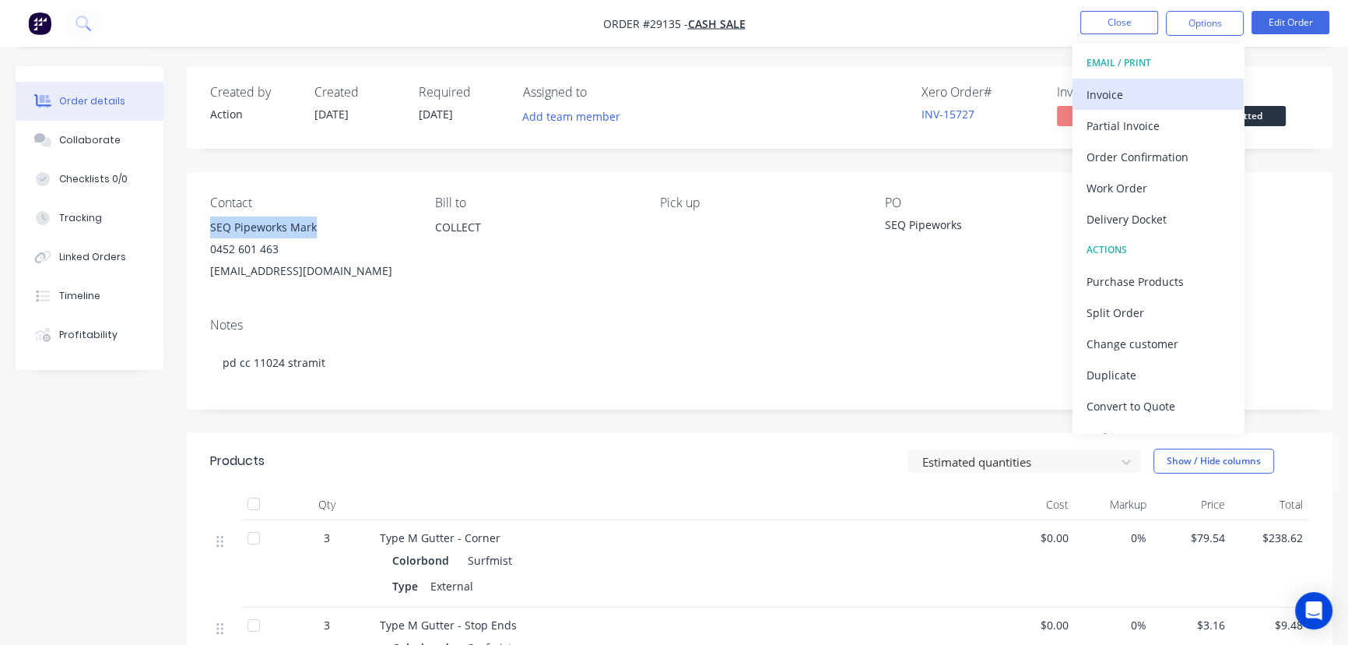
click at [1119, 85] on div "Invoice" at bounding box center [1158, 94] width 143 height 23
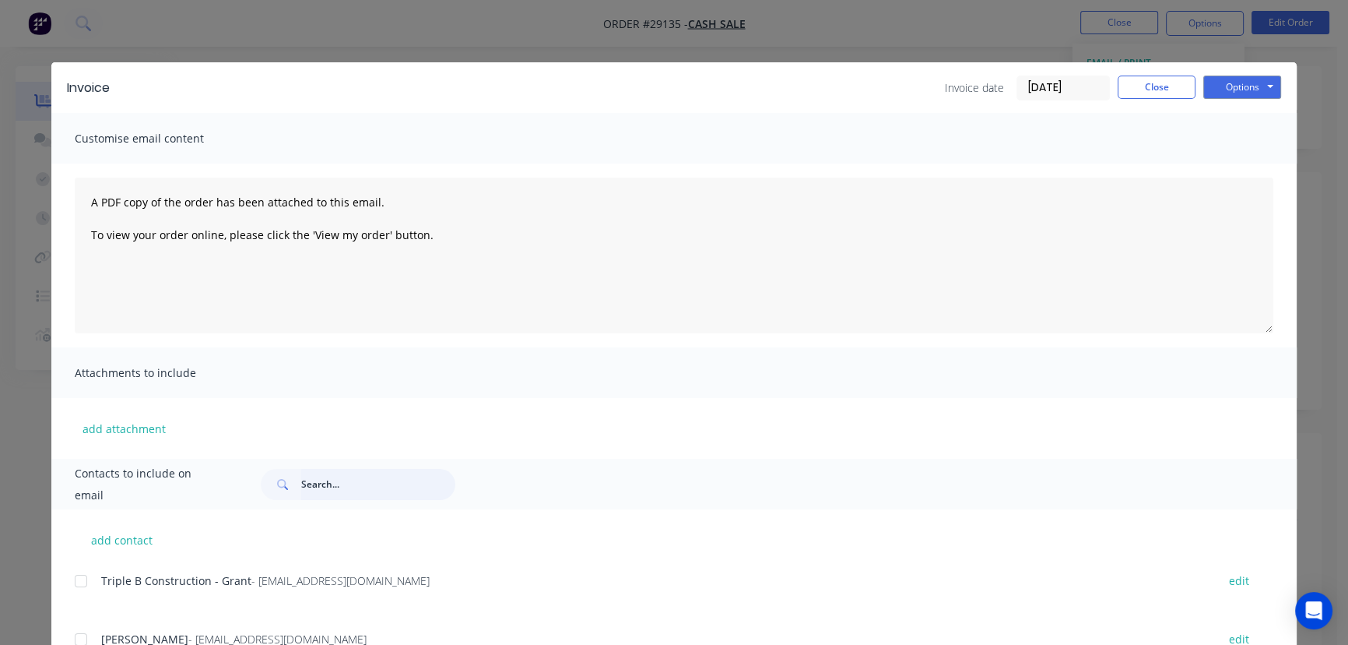
click at [322, 490] on input "text" at bounding box center [378, 484] width 154 height 31
paste input "SEQ Pipeworks Mark"
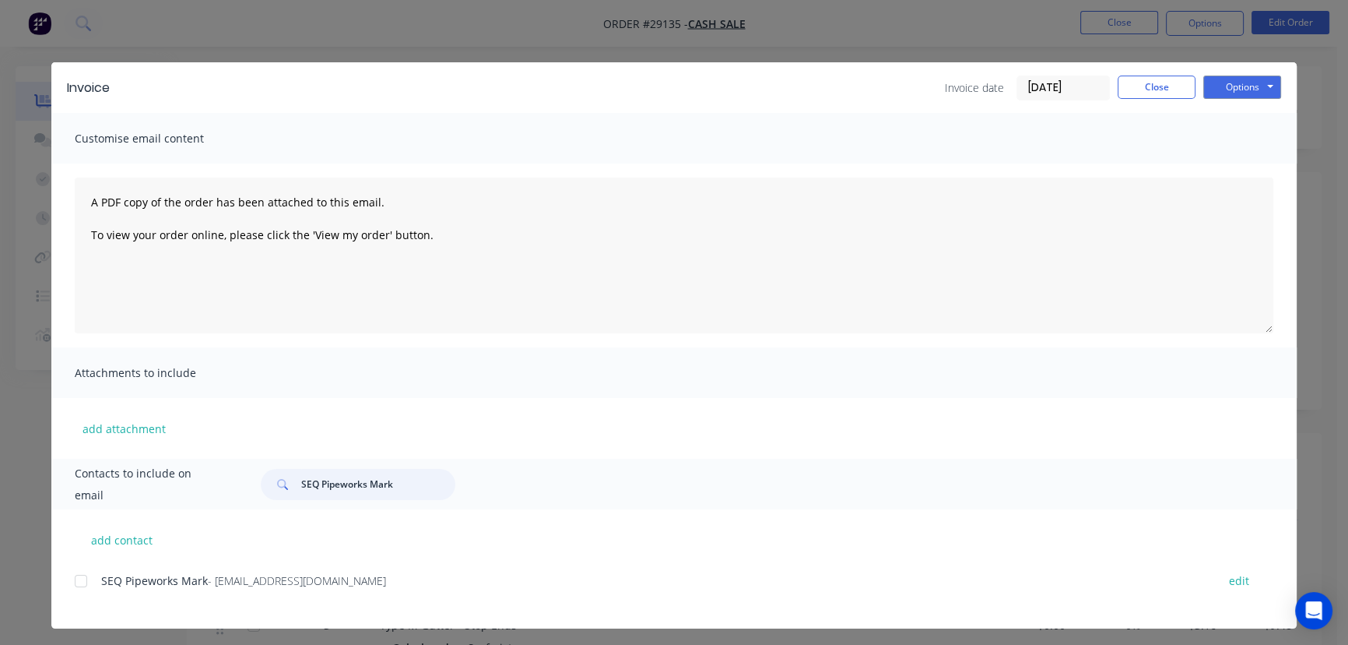
type input "SEQ Pipeworks Mark"
drag, startPoint x: 352, startPoint y: 588, endPoint x: 88, endPoint y: 603, distance: 264.3
click at [88, 603] on div "SEQ Pipeworks Mark - [EMAIL_ADDRESS][DOMAIN_NAME] edit" at bounding box center [686, 590] width 1222 height 40
copy div "SEQ Pipeworks Mark - [EMAIL_ADDRESS][DOMAIN_NAME]"
click at [1246, 90] on button "Options" at bounding box center [1242, 87] width 78 height 23
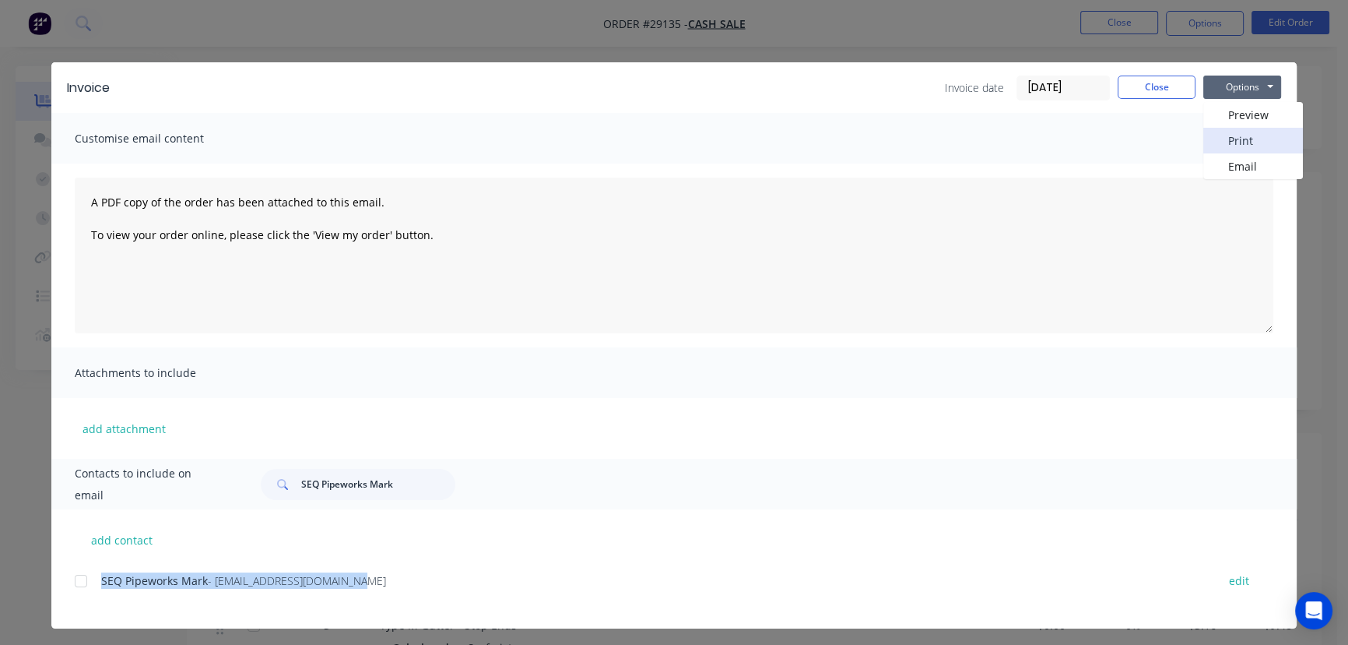
click at [1235, 139] on button "Print" at bounding box center [1253, 141] width 100 height 26
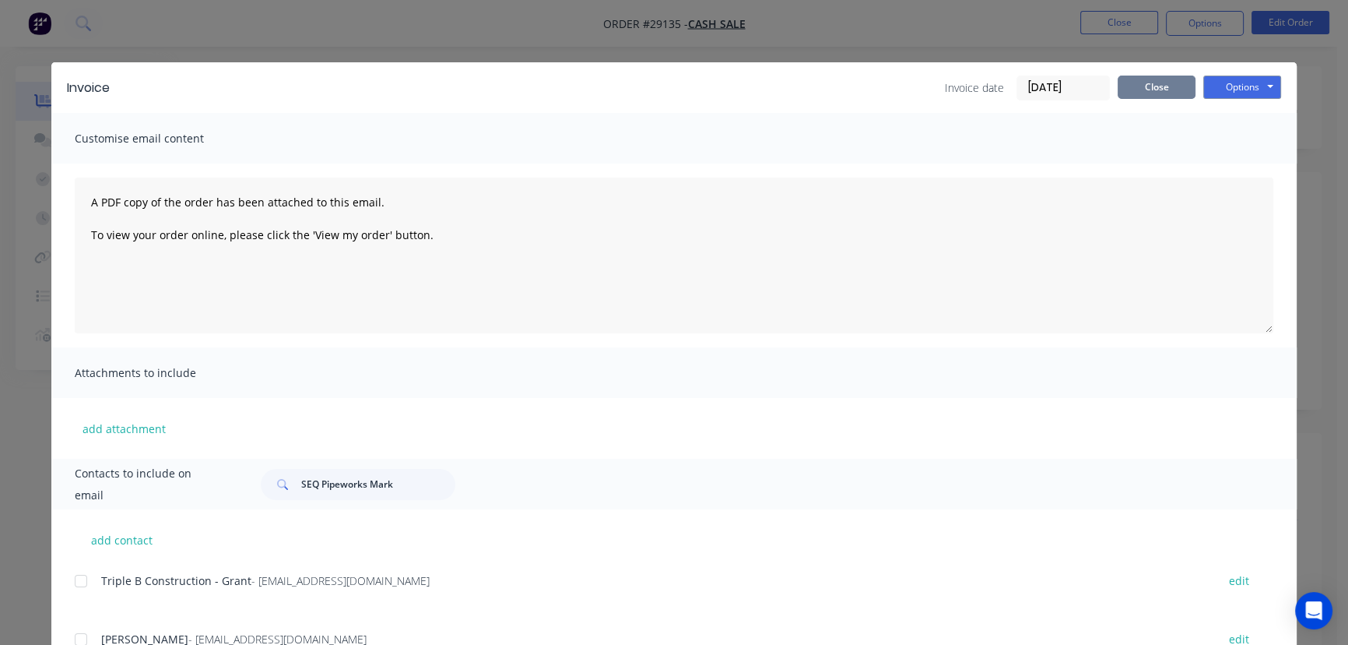
click at [1143, 86] on button "Close" at bounding box center [1157, 87] width 78 height 23
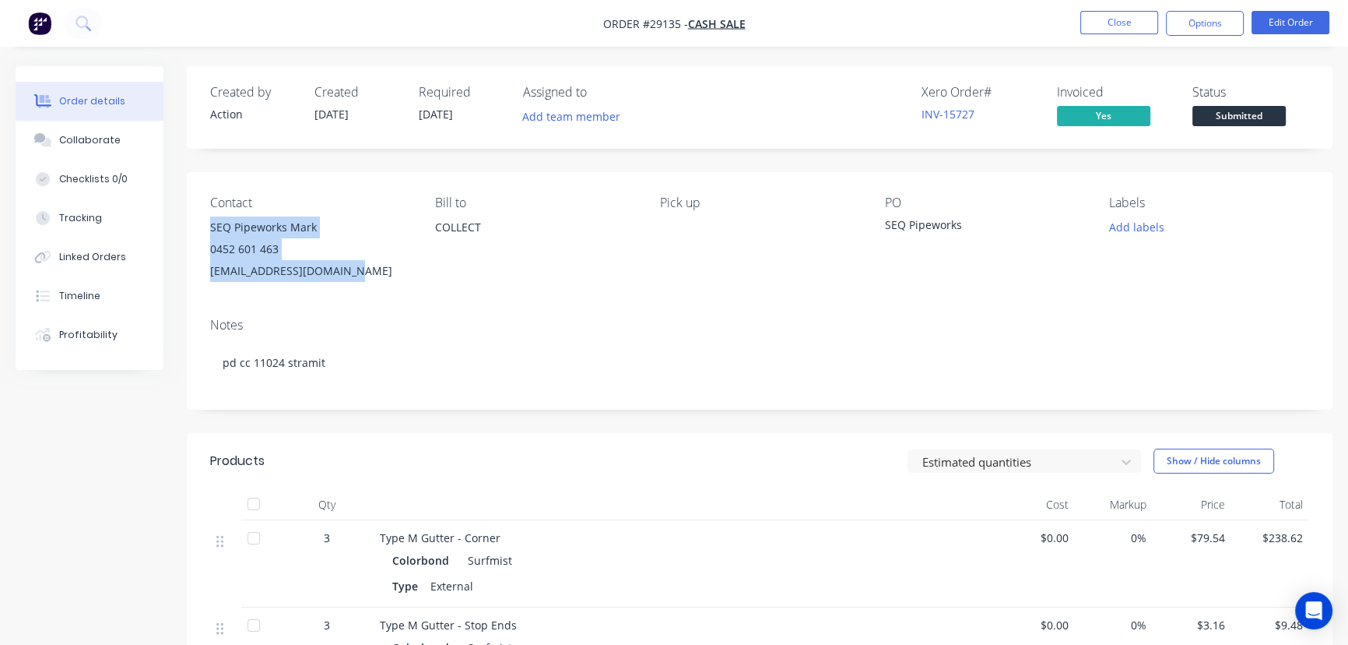
drag, startPoint x: 328, startPoint y: 276, endPoint x: 198, endPoint y: 230, distance: 138.1
click at [198, 230] on div "Contact SEQ Pipeworks Mark 0452 601 463 [EMAIL_ADDRESS][DOMAIN_NAME] Bill to CO…" at bounding box center [760, 238] width 1146 height 133
copy div "SEQ Pipeworks Mark 0452 601 463 [EMAIL_ADDRESS][DOMAIN_NAME]"
click at [1105, 26] on button "Close" at bounding box center [1119, 22] width 78 height 23
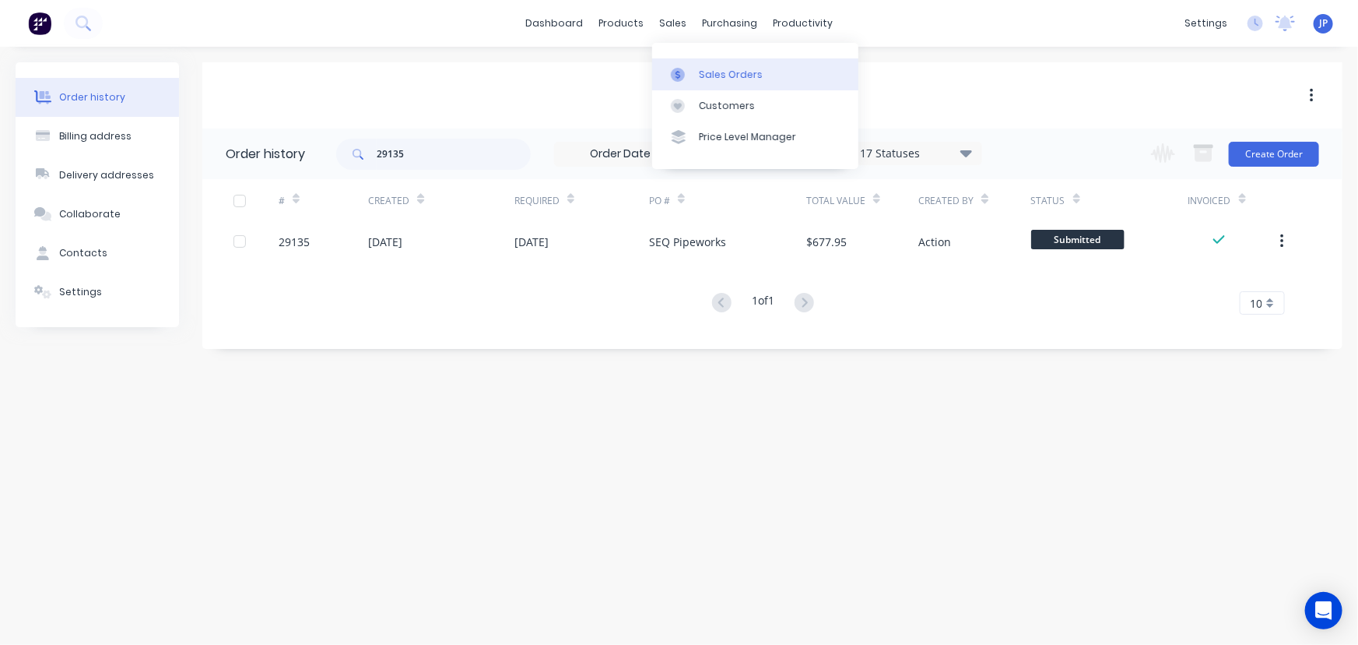
click at [700, 72] on div "Sales Orders" at bounding box center [731, 75] width 64 height 14
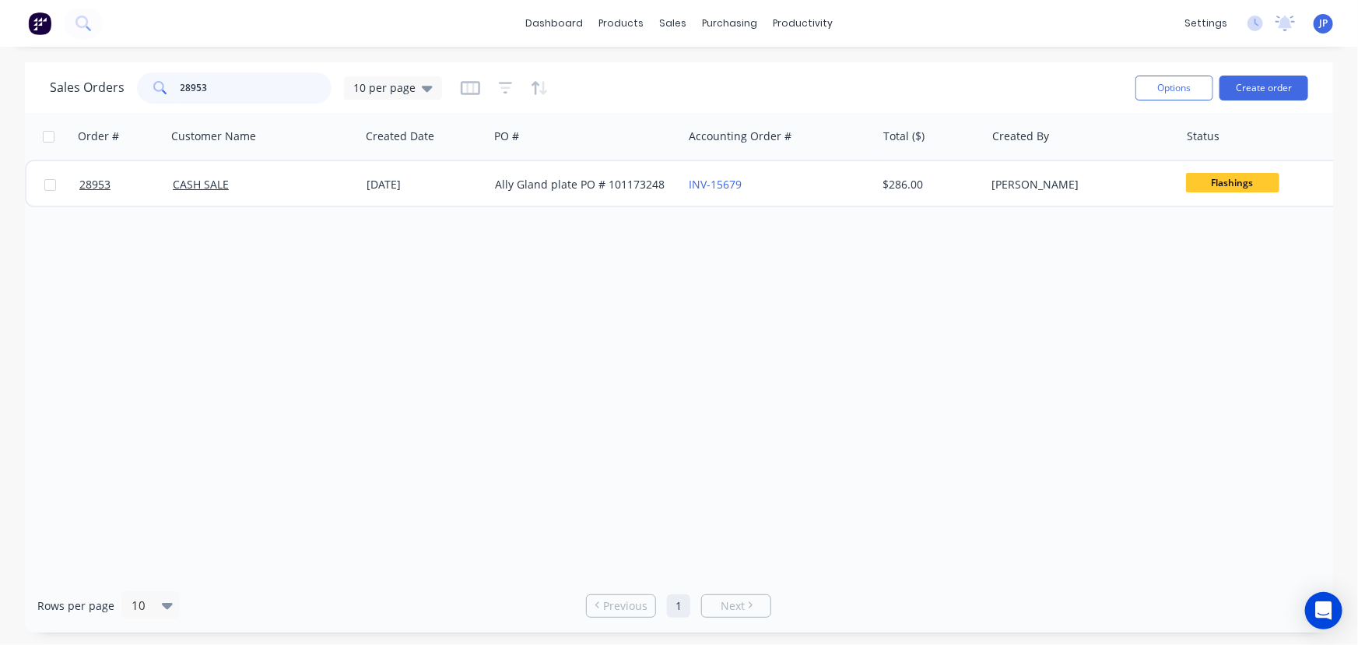
drag, startPoint x: 236, startPoint y: 93, endPoint x: 143, endPoint y: 93, distance: 92.6
click at [143, 93] on div "28953" at bounding box center [234, 87] width 195 height 31
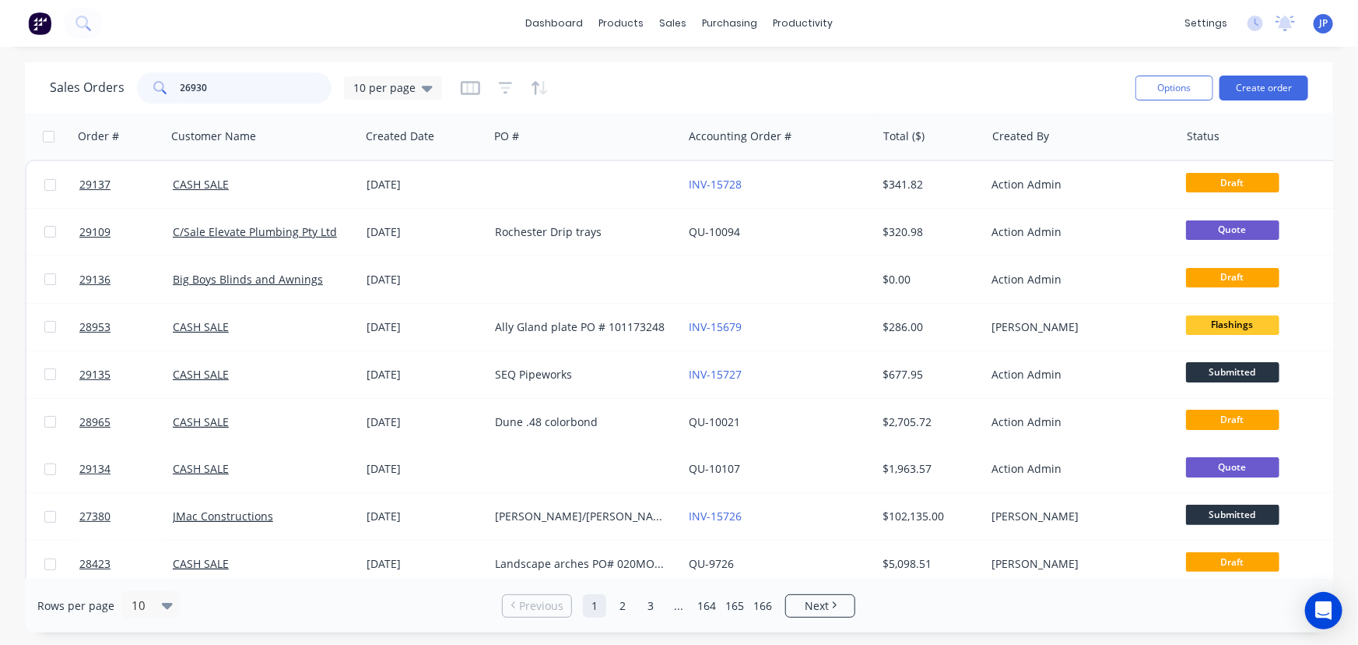
type input "26930"
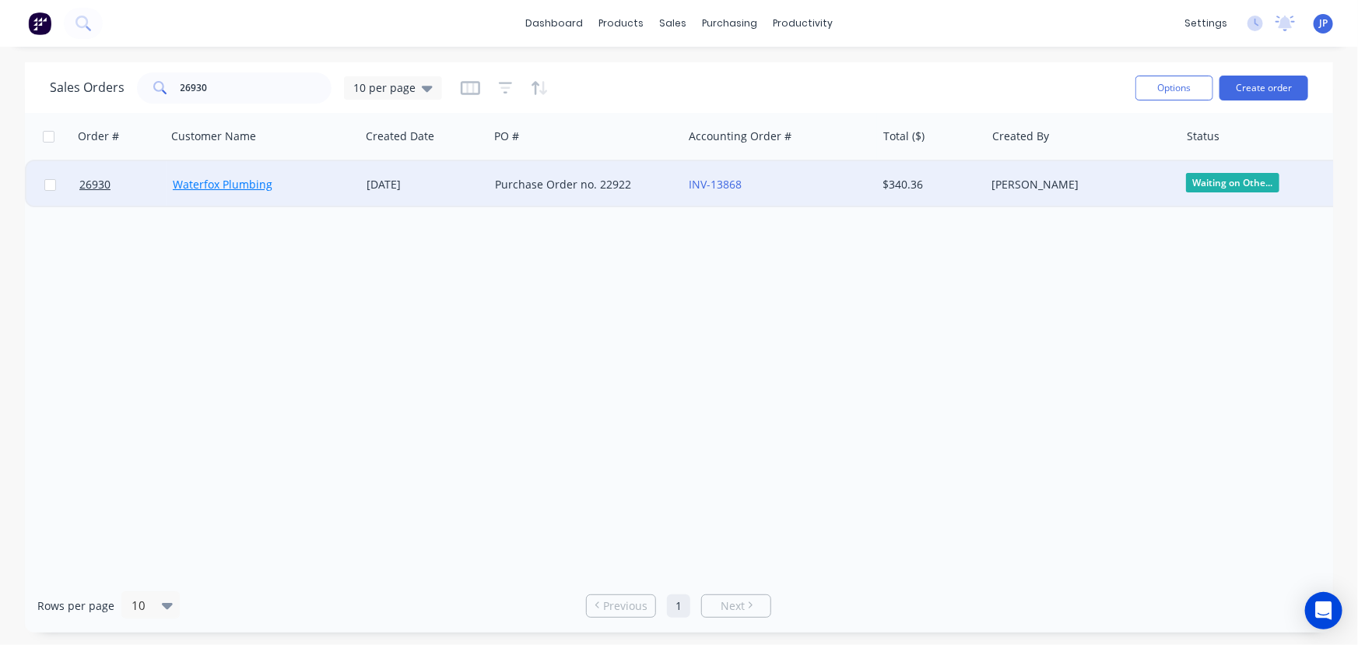
click at [241, 178] on link "Waterfox Plumbing" at bounding box center [223, 184] width 100 height 15
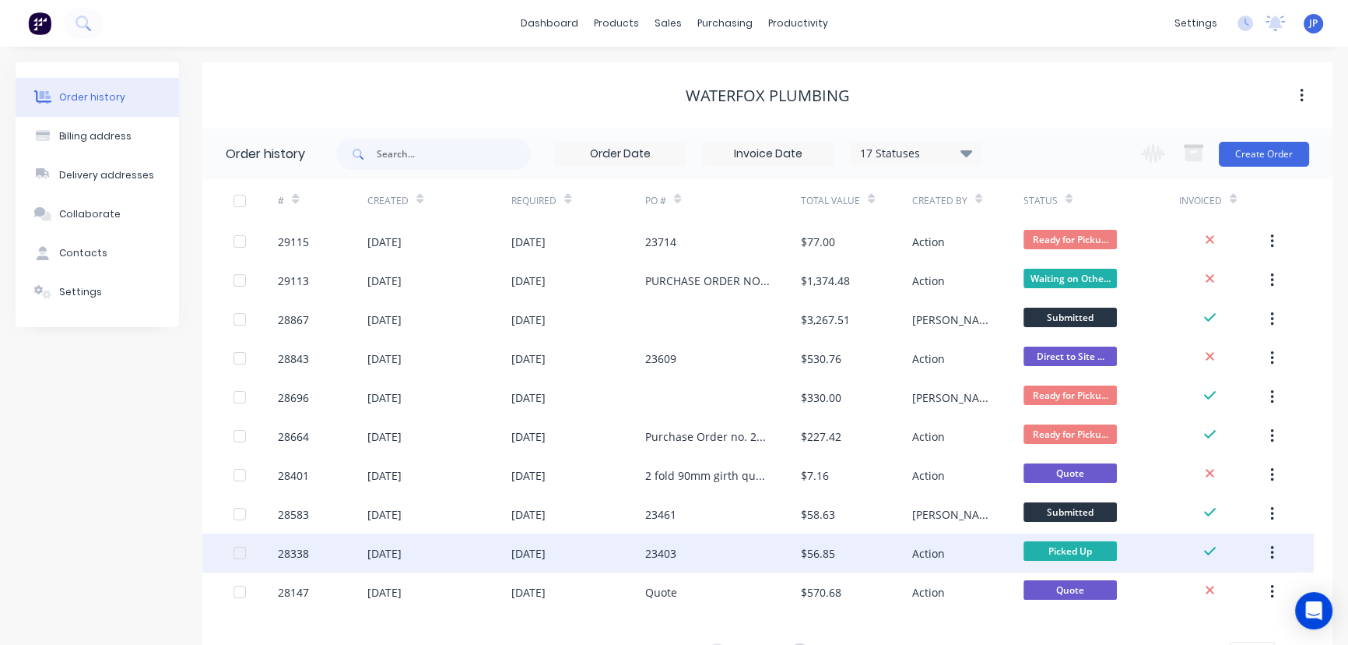
scroll to position [70, 0]
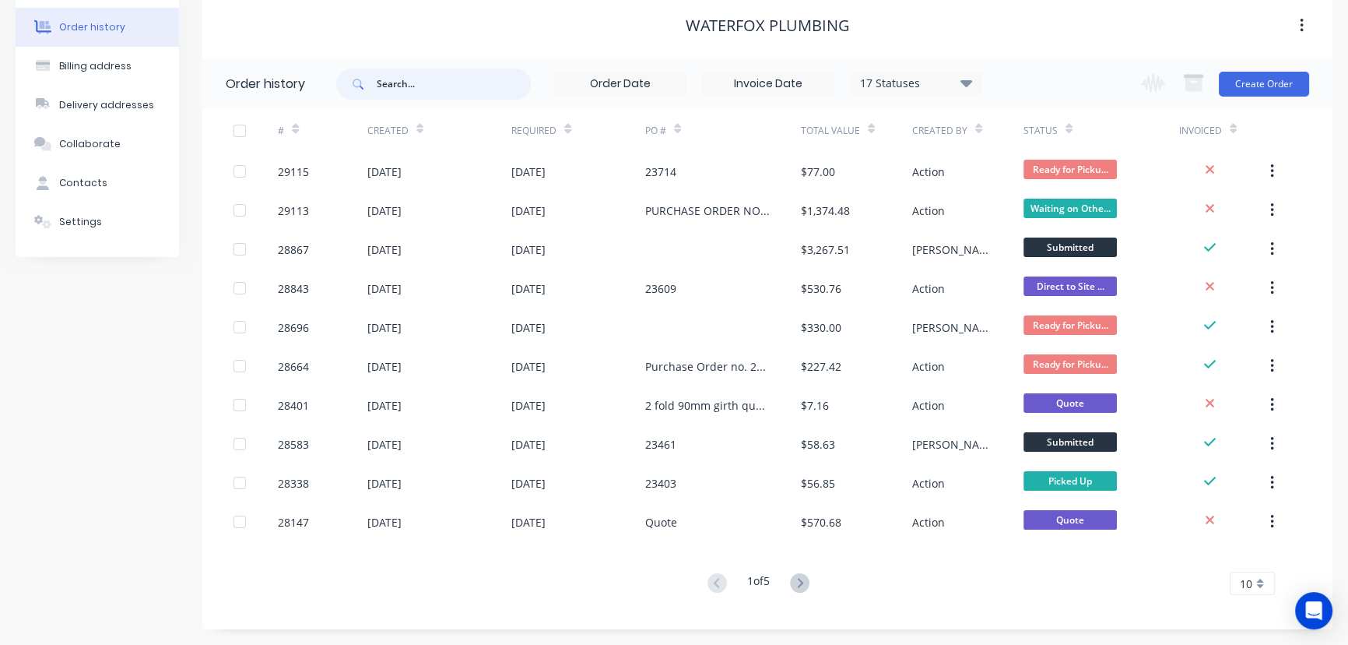
click at [409, 97] on input "text" at bounding box center [454, 84] width 154 height 31
type input "26930"
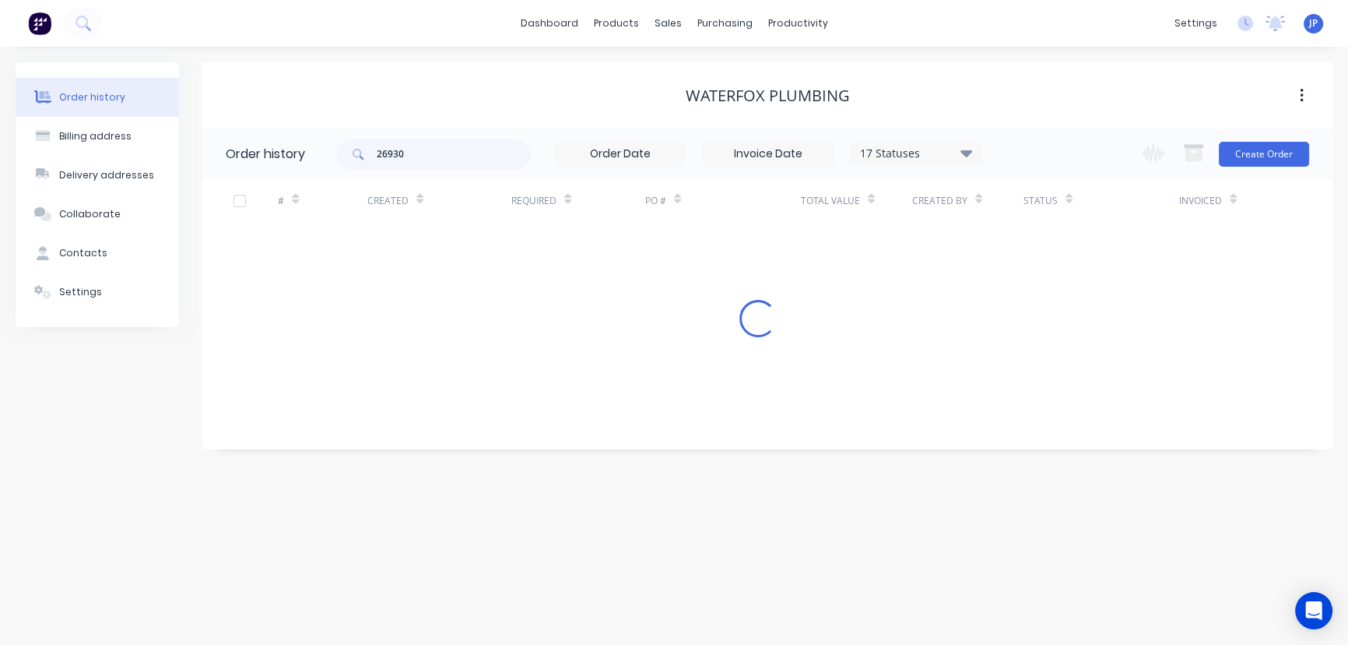
scroll to position [0, 0]
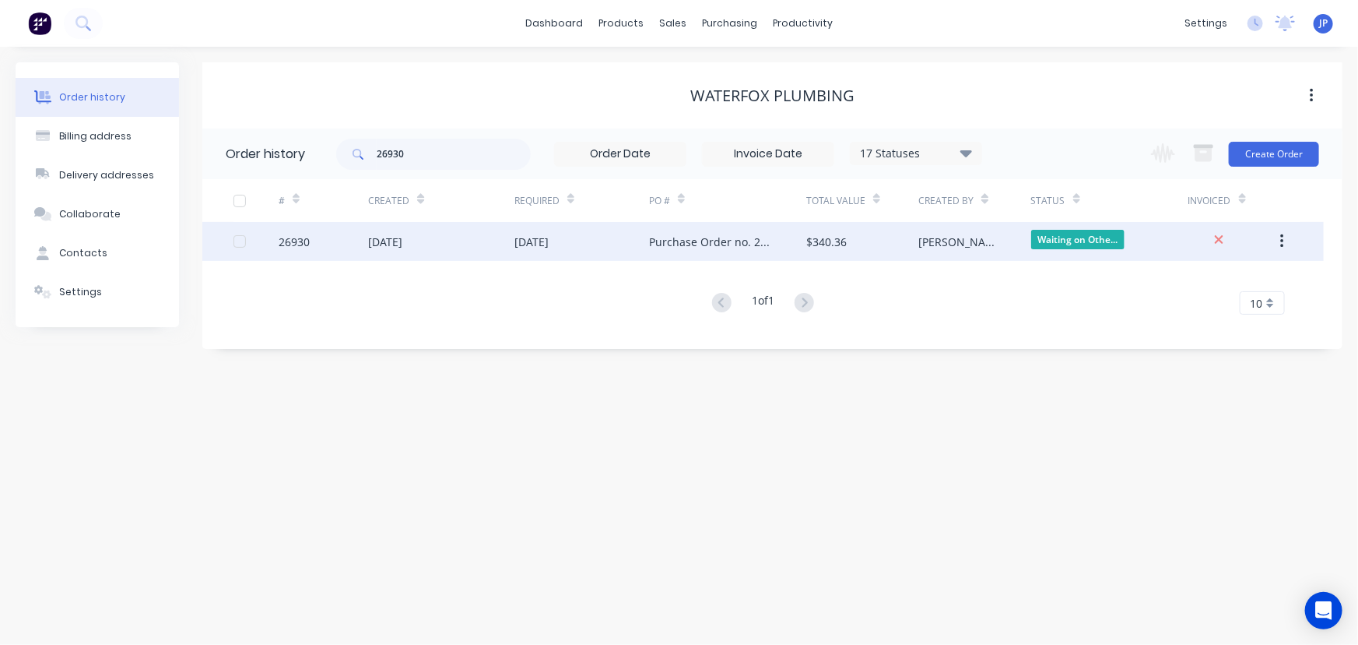
click at [426, 241] on div "[DATE]" at bounding box center [441, 241] width 146 height 39
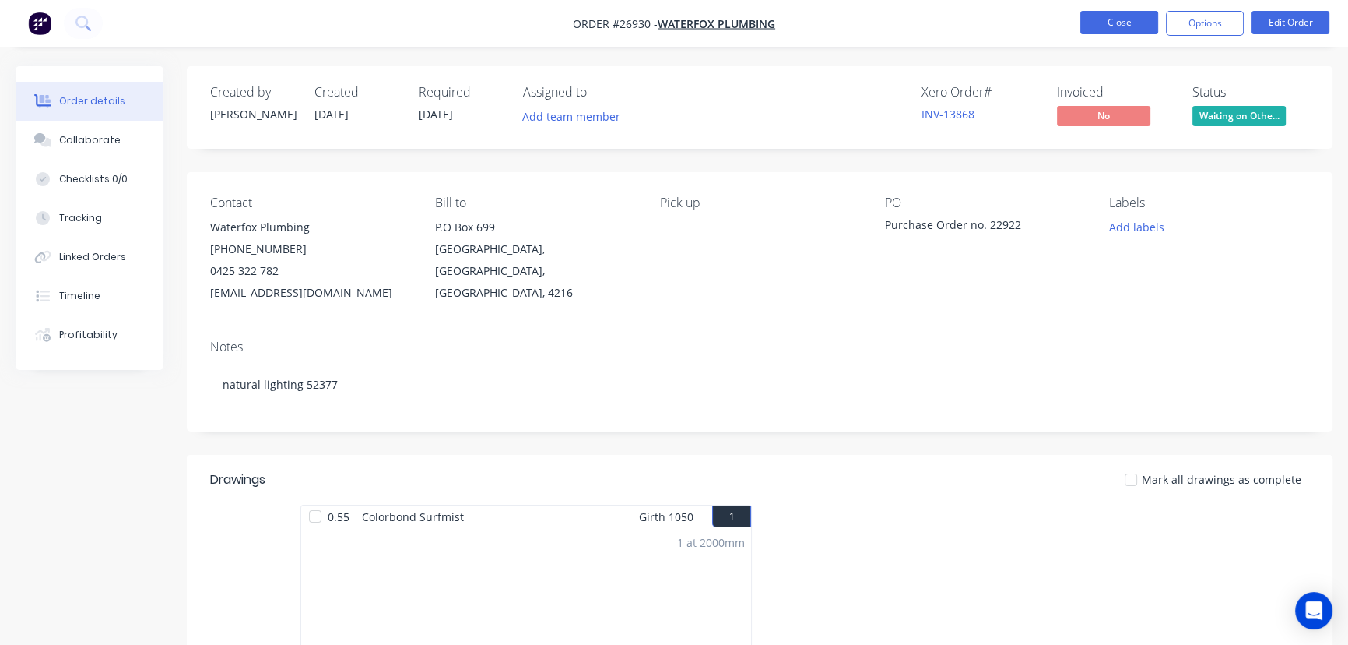
click at [1097, 23] on button "Close" at bounding box center [1119, 22] width 78 height 23
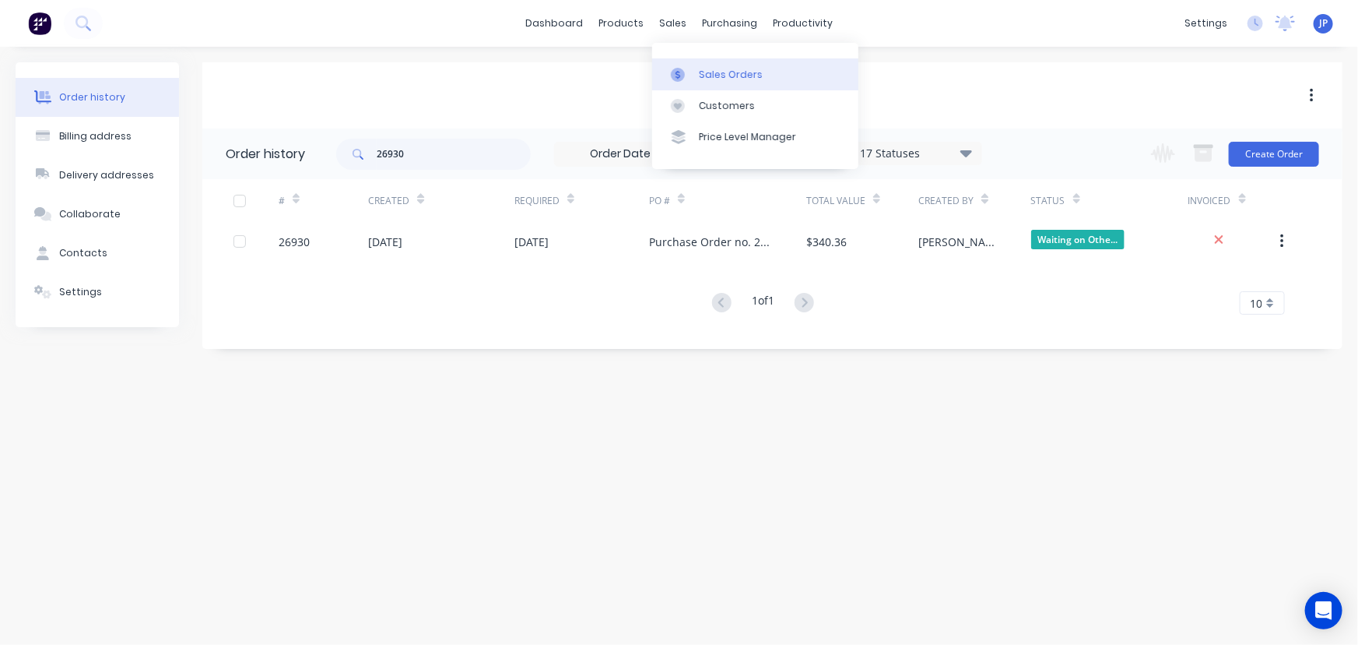
click at [720, 71] on div "Sales Orders" at bounding box center [731, 75] width 64 height 14
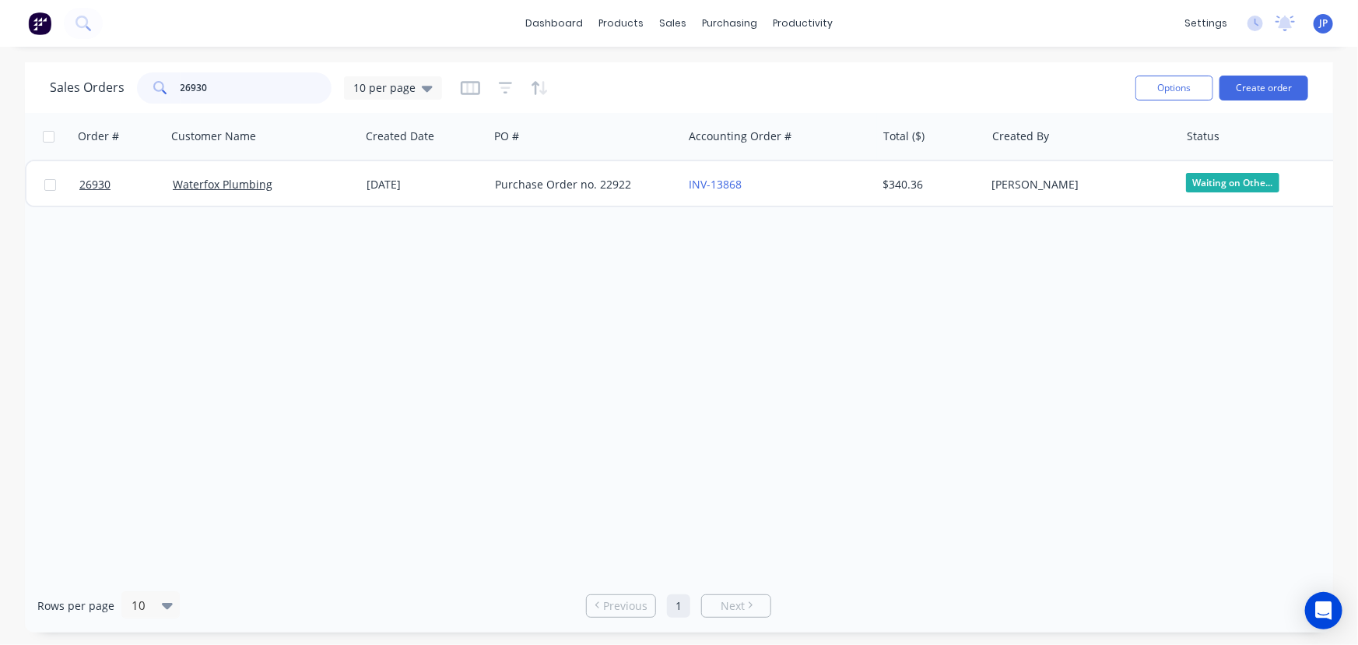
drag, startPoint x: 233, startPoint y: 93, endPoint x: 139, endPoint y: 90, distance: 93.5
click at [139, 90] on div "26930" at bounding box center [234, 87] width 195 height 31
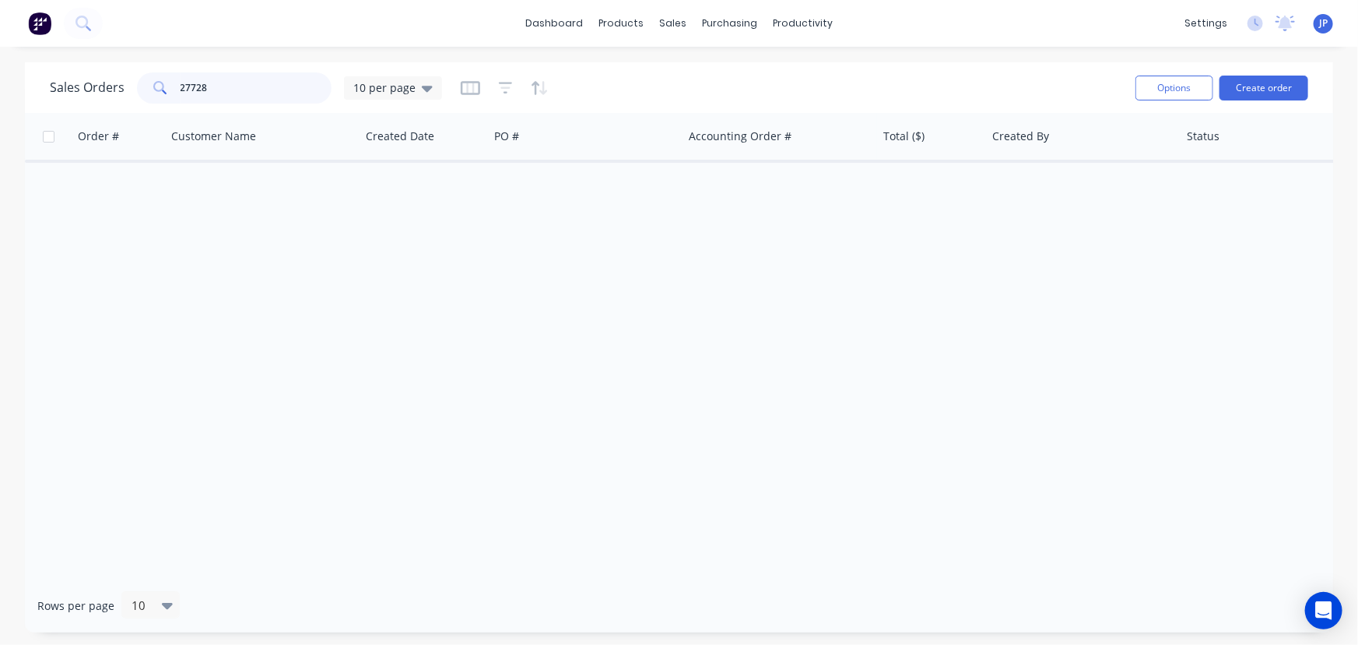
drag, startPoint x: 226, startPoint y: 81, endPoint x: 177, endPoint y: 85, distance: 49.2
click at [177, 85] on div "27728" at bounding box center [234, 87] width 195 height 31
type input "29137"
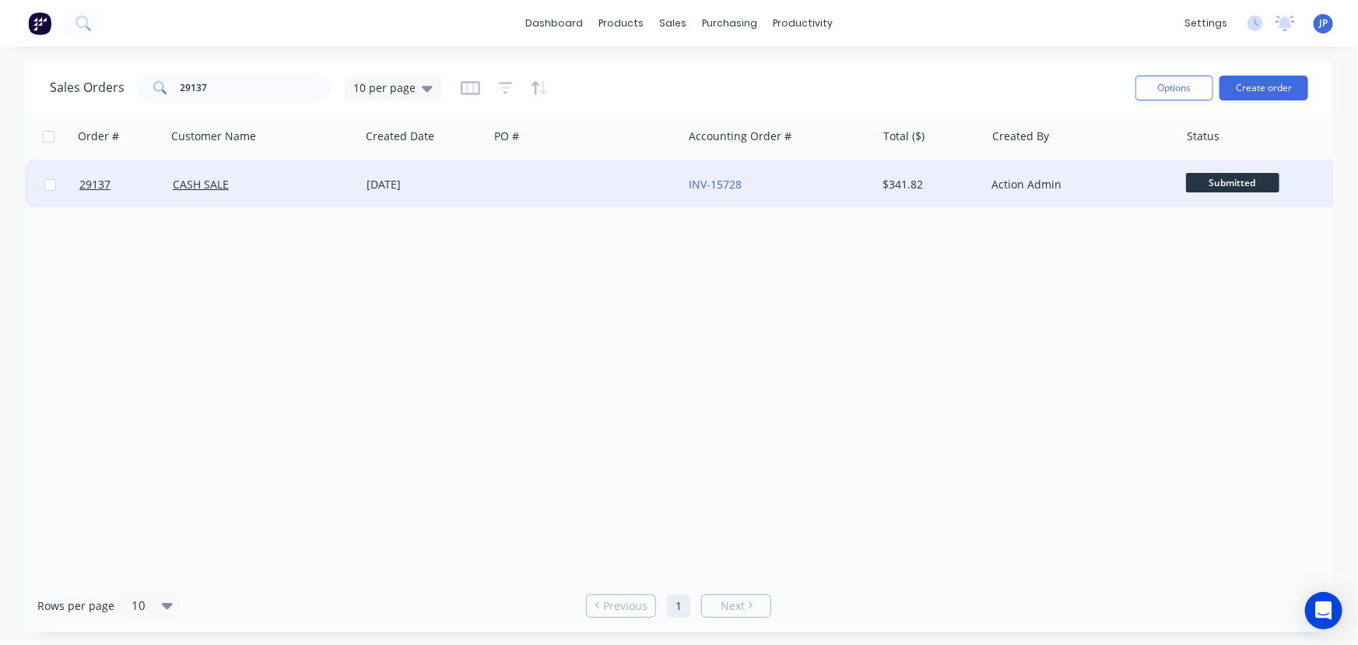
click at [186, 174] on div "CASH SALE" at bounding box center [264, 184] width 194 height 47
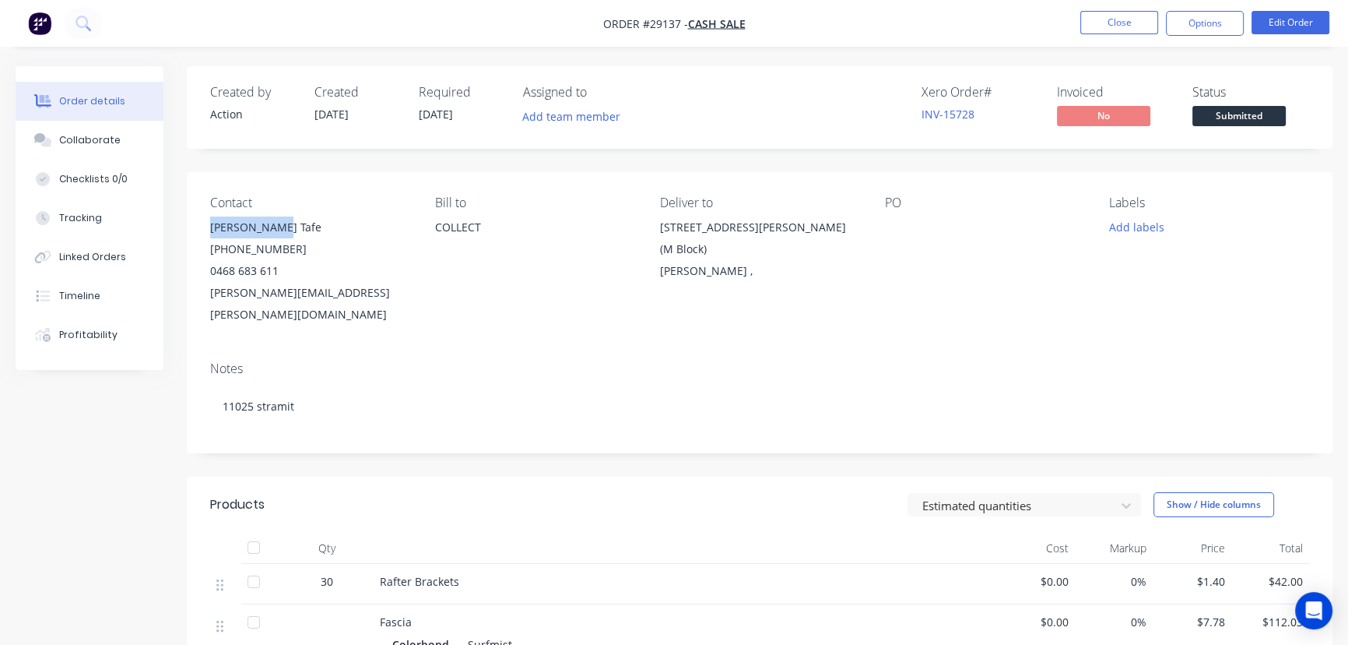
drag, startPoint x: 284, startPoint y: 226, endPoint x: 209, endPoint y: 223, distance: 75.6
click at [209, 223] on div "Contact [PERSON_NAME] Tafe [PHONE_NUMBER] [PERSON_NAME][EMAIL_ADDRESS][PERSON_N…" at bounding box center [760, 260] width 1146 height 177
copy div "[PERSON_NAME] Tafe"
click at [1183, 20] on button "Options" at bounding box center [1205, 23] width 78 height 25
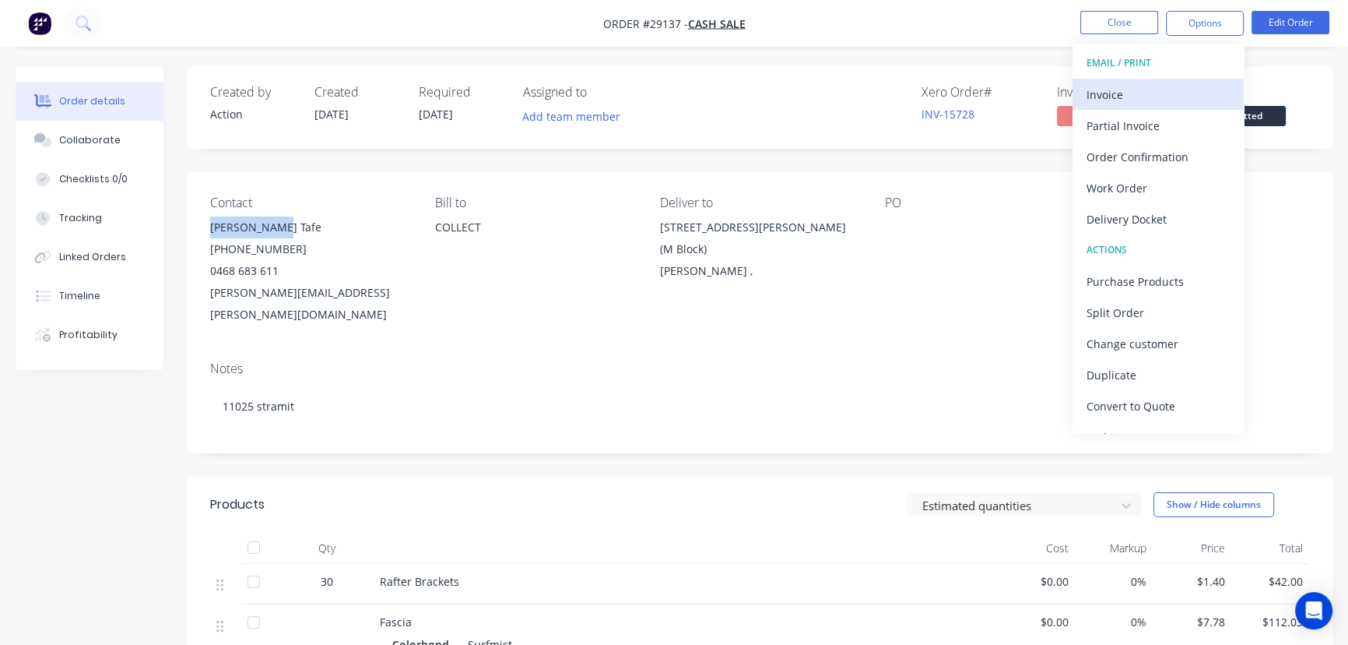
click at [1103, 93] on div "Invoice" at bounding box center [1158, 94] width 143 height 23
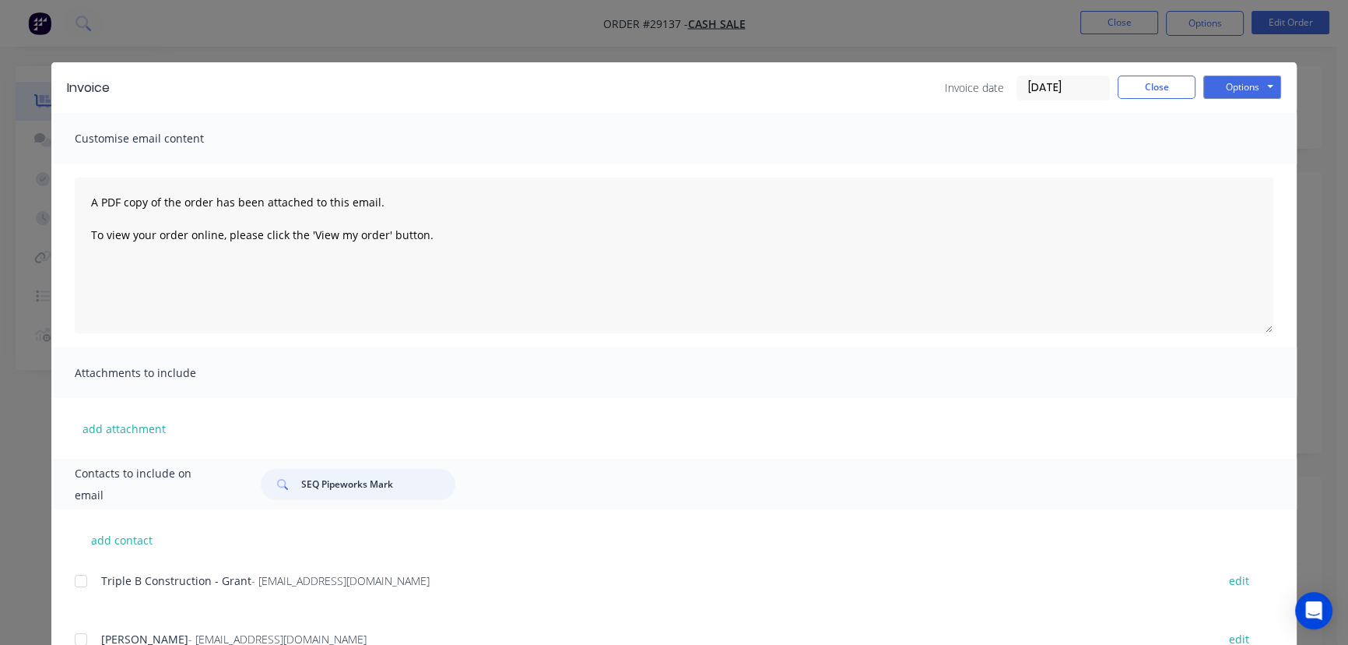
drag, startPoint x: 399, startPoint y: 480, endPoint x: 293, endPoint y: 482, distance: 106.7
click at [293, 482] on div "SEQ Pipeworks Mark" at bounding box center [358, 484] width 195 height 31
paste input "[PERSON_NAME] Tafe"
type input "[PERSON_NAME] Tafe"
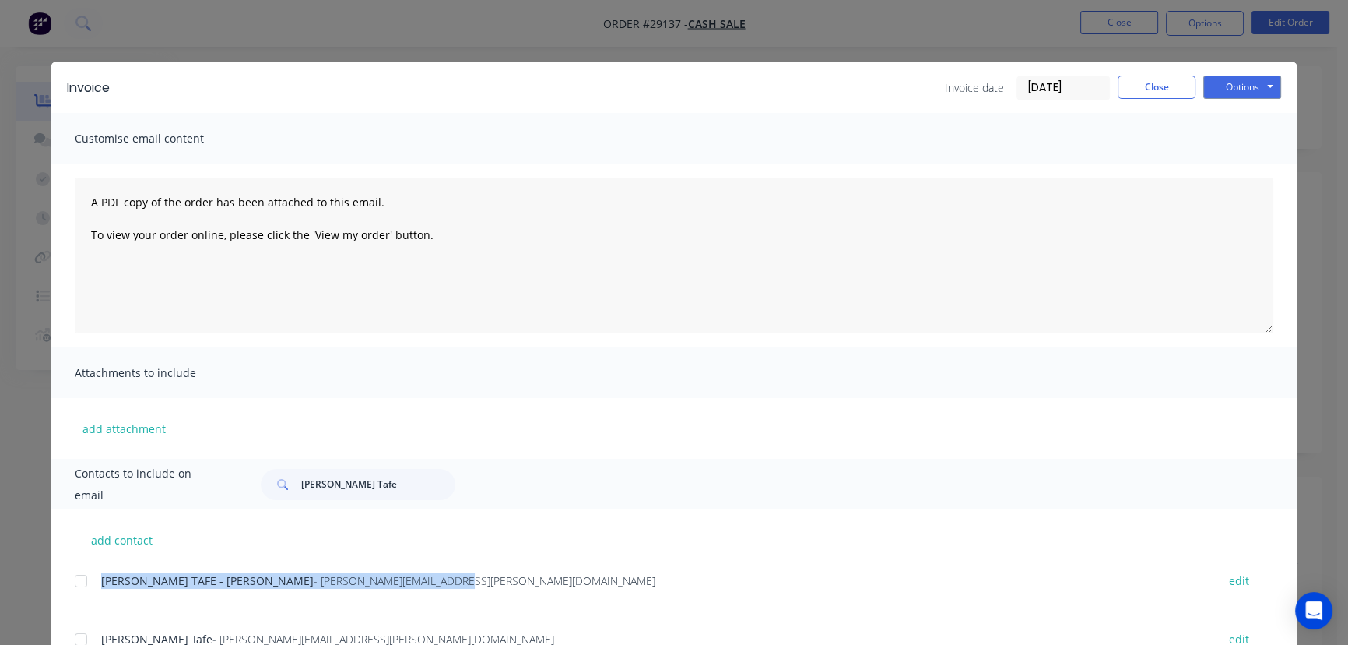
drag, startPoint x: 360, startPoint y: 581, endPoint x: 83, endPoint y: 588, distance: 276.4
click at [83, 588] on div "[PERSON_NAME] TAFE - [PERSON_NAME] - [PERSON_NAME][EMAIL_ADDRESS][PERSON_NAME][…" at bounding box center [686, 580] width 1222 height 21
copy div "[PERSON_NAME] TAFE - [PERSON_NAME] - [PERSON_NAME][EMAIL_ADDRESS][PERSON_NAME][…"
click at [1217, 90] on button "Options" at bounding box center [1242, 87] width 78 height 23
click at [1222, 148] on button "Print" at bounding box center [1253, 141] width 100 height 26
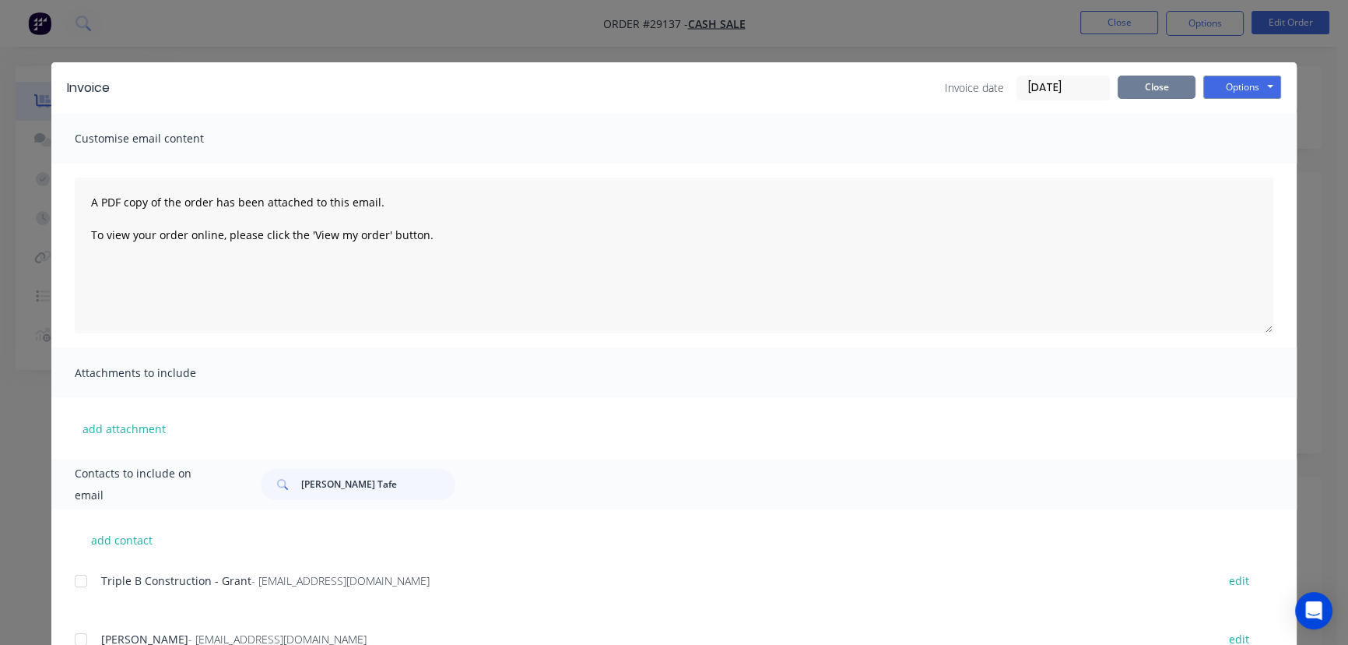
click at [1133, 93] on button "Close" at bounding box center [1157, 87] width 78 height 23
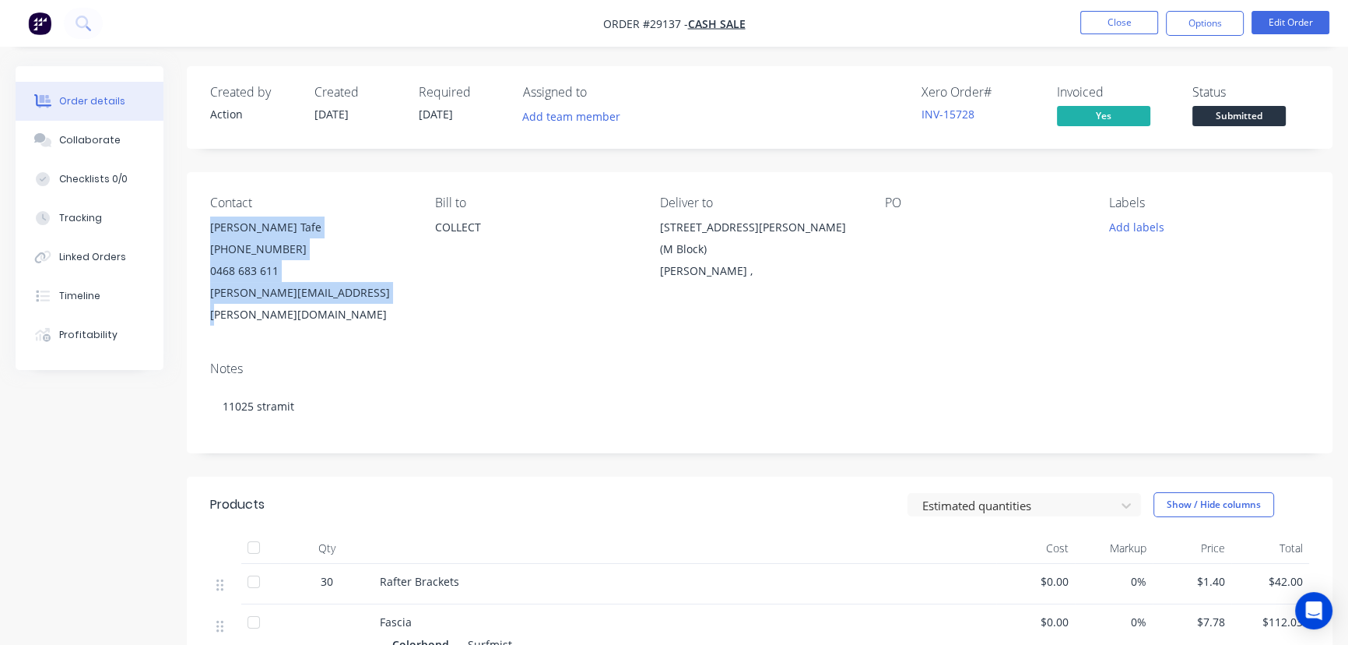
drag, startPoint x: 341, startPoint y: 293, endPoint x: 237, endPoint y: 233, distance: 120.3
click at [210, 224] on div "[PERSON_NAME] Tafe [PHONE_NUMBER] [PERSON_NAME][EMAIL_ADDRESS][PERSON_NAME][DOM…" at bounding box center [310, 270] width 200 height 109
copy div "[PERSON_NAME] Tafe [PHONE_NUMBER] [PERSON_NAME][EMAIL_ADDRESS][PERSON_NAME][DOM…"
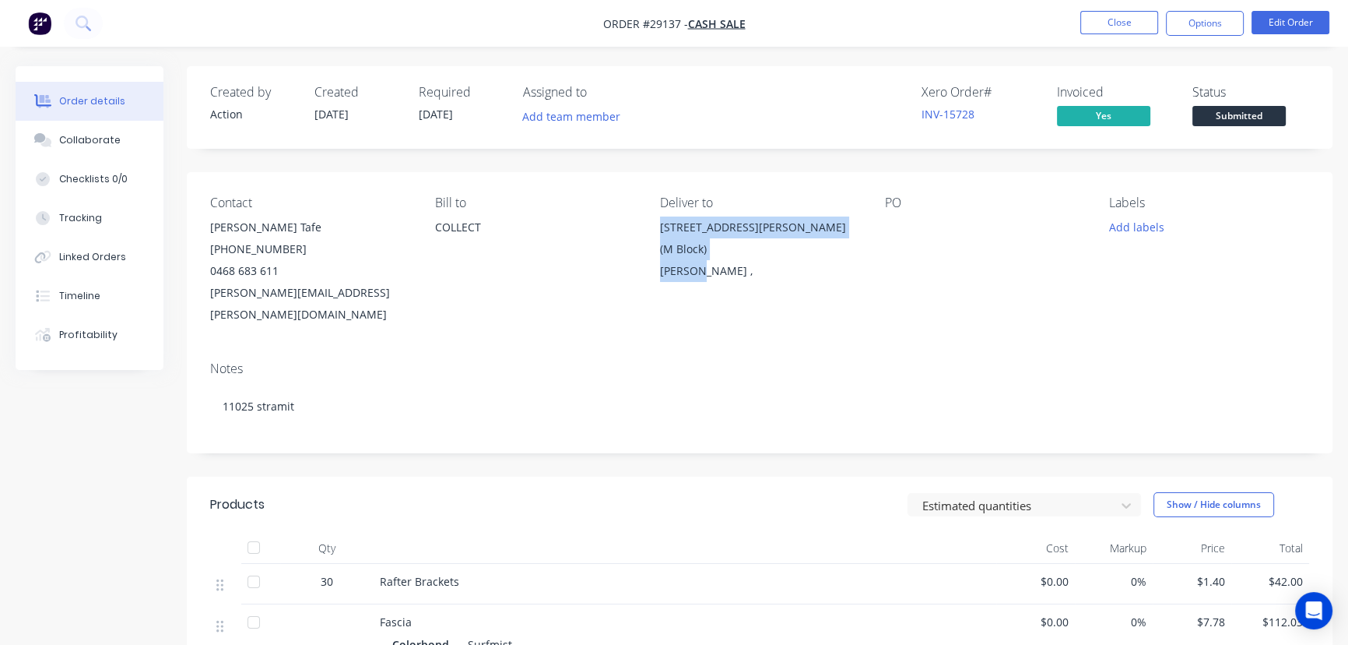
drag, startPoint x: 704, startPoint y: 251, endPoint x: 652, endPoint y: 232, distance: 55.4
click at [652, 232] on div "Contact [PERSON_NAME] Tafe [PHONE_NUMBER] [PERSON_NAME][EMAIL_ADDRESS][PERSON_N…" at bounding box center [760, 260] width 1146 height 177
copy div "[STREET_ADDRESS][PERSON_NAME][PERSON_NAME]"
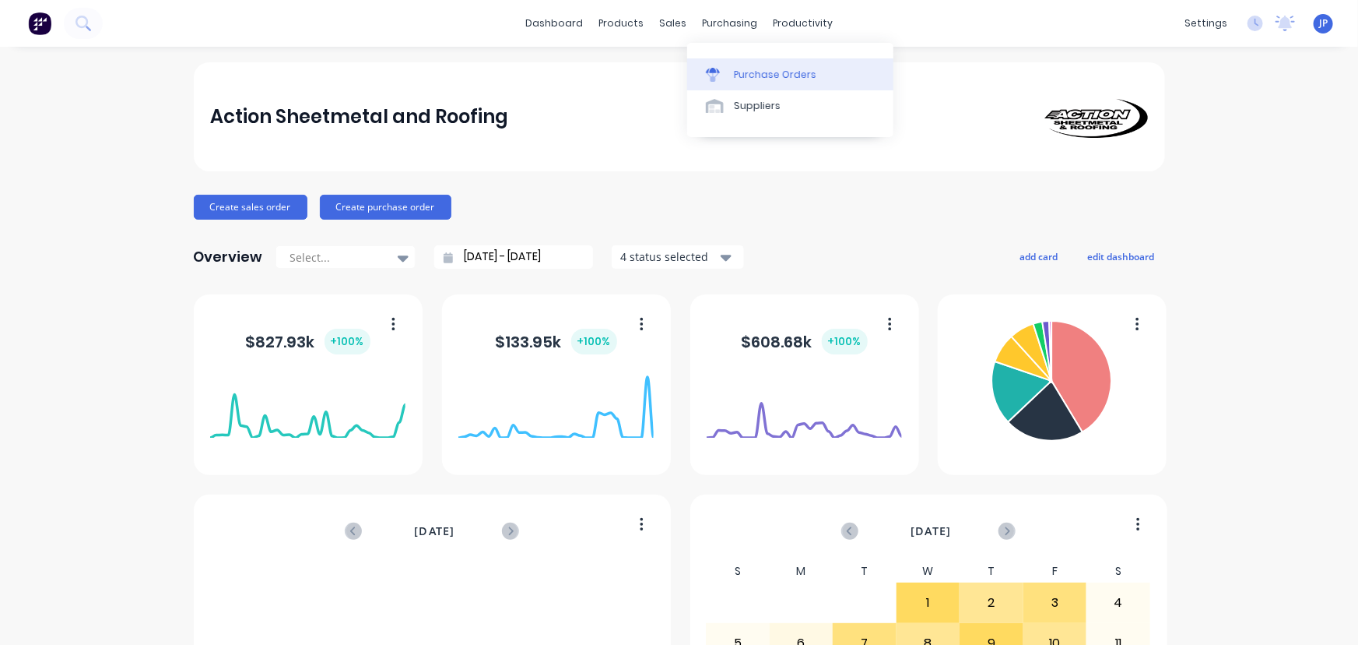
click at [745, 72] on div "Purchase Orders" at bounding box center [775, 75] width 83 height 14
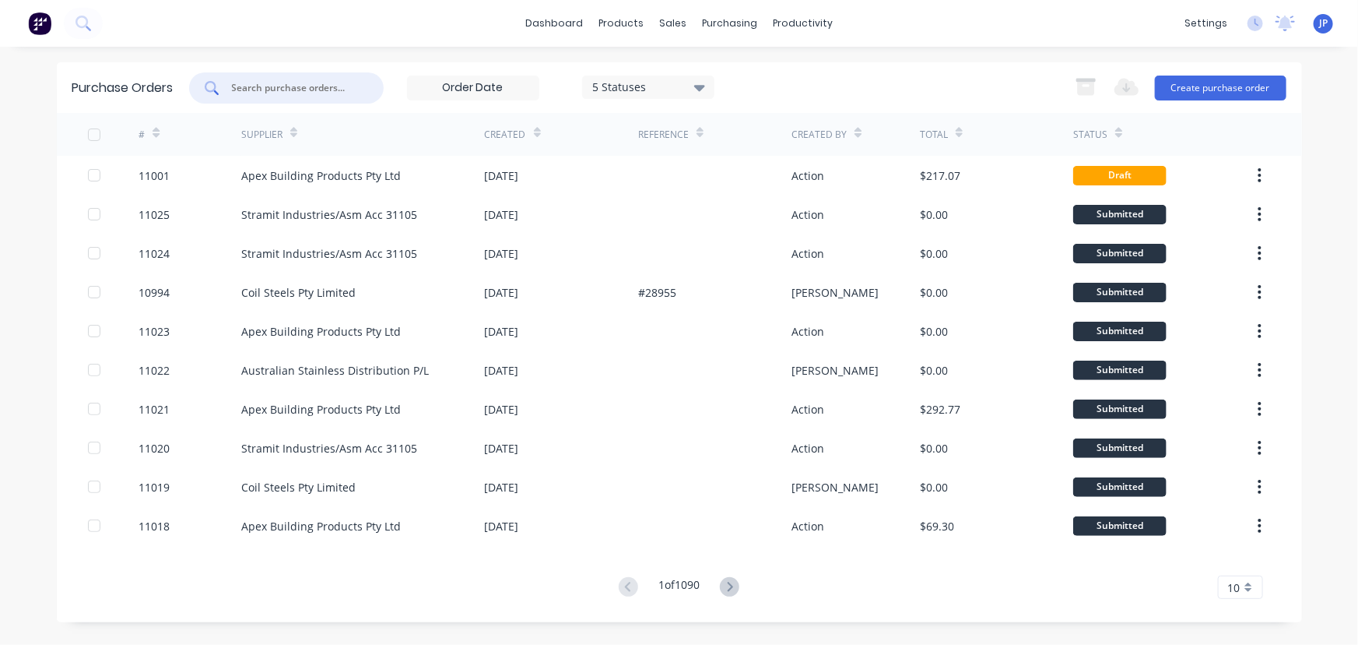
click at [322, 86] on input "text" at bounding box center [294, 88] width 129 height 16
